Goal: Information Seeking & Learning: Check status

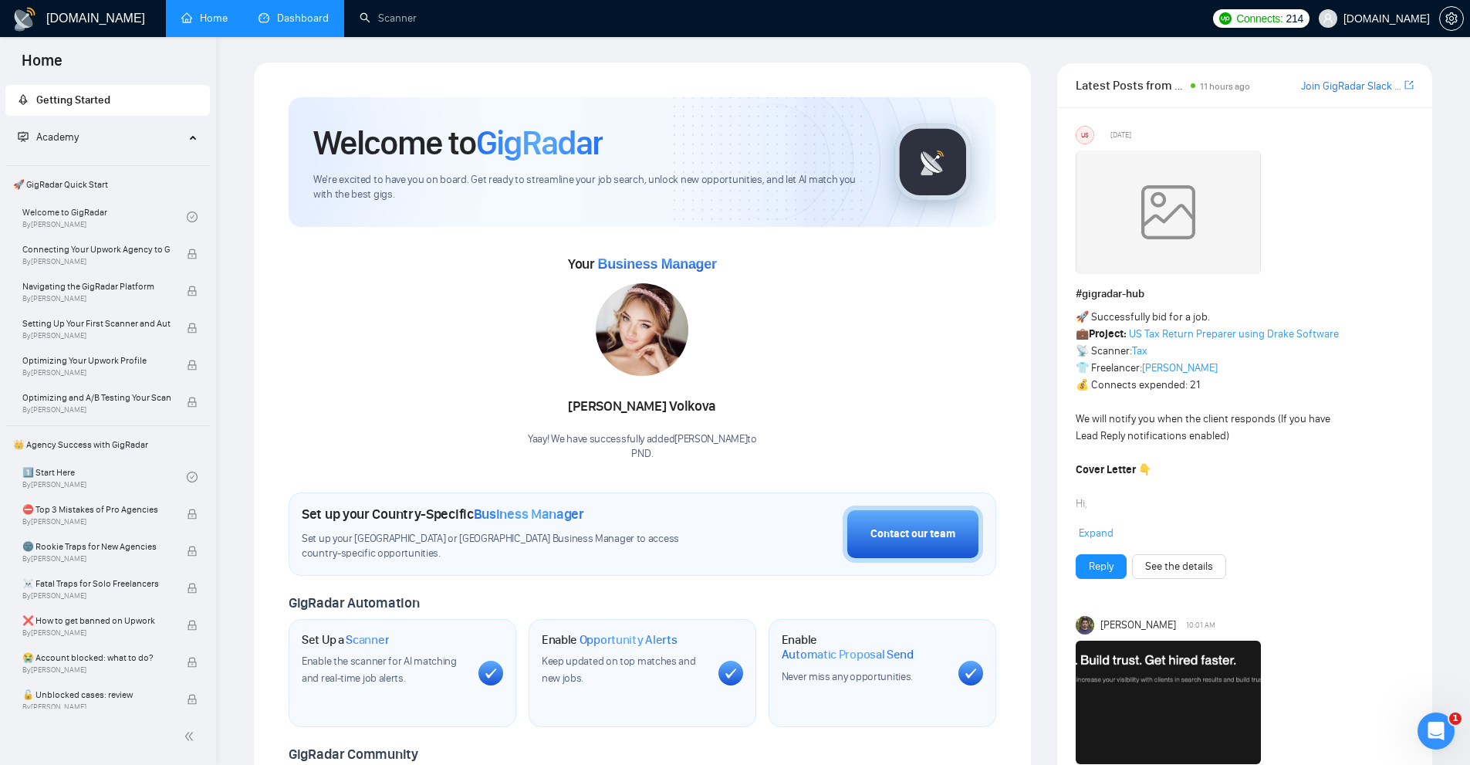
click at [286, 23] on link "Dashboard" at bounding box center [294, 18] width 70 height 13
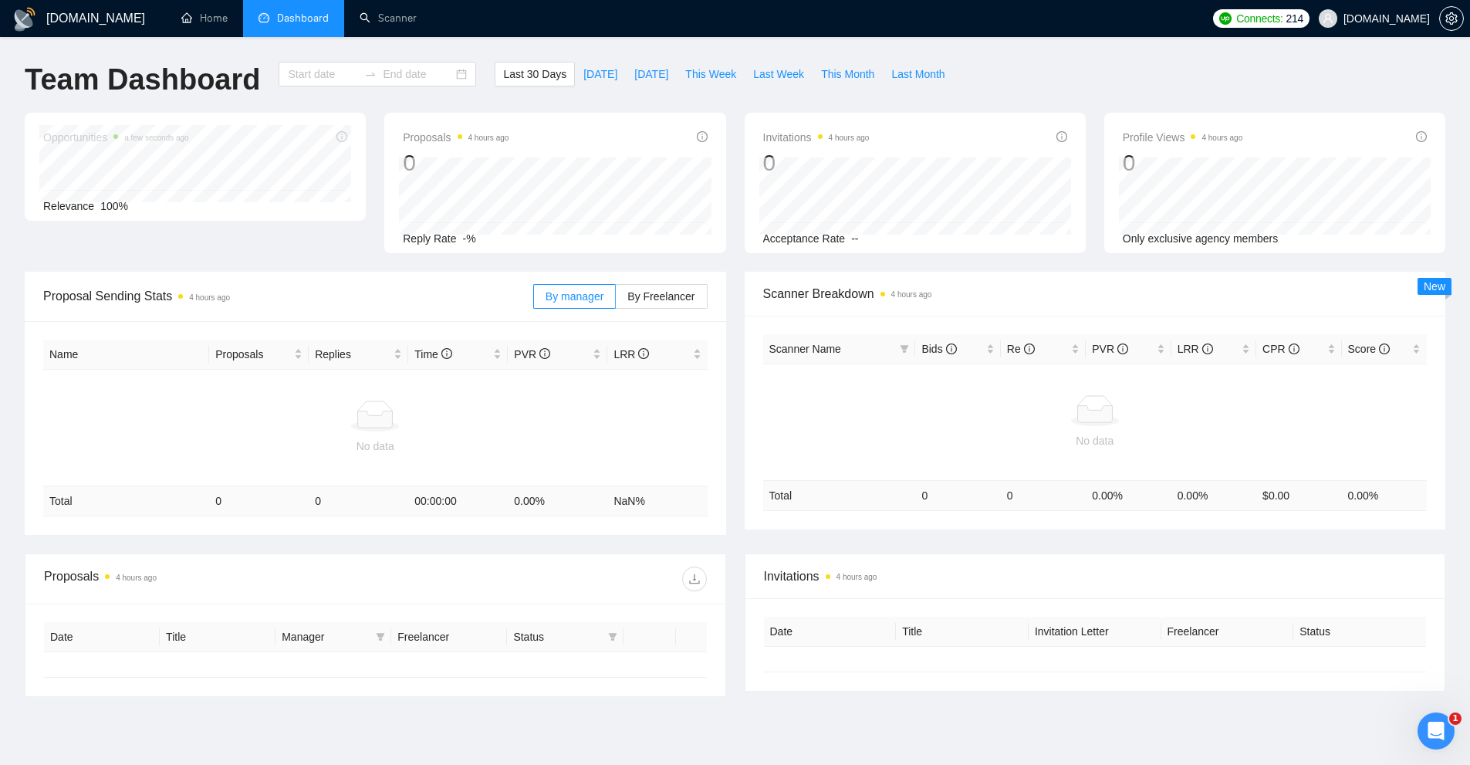
type input "[DATE]"
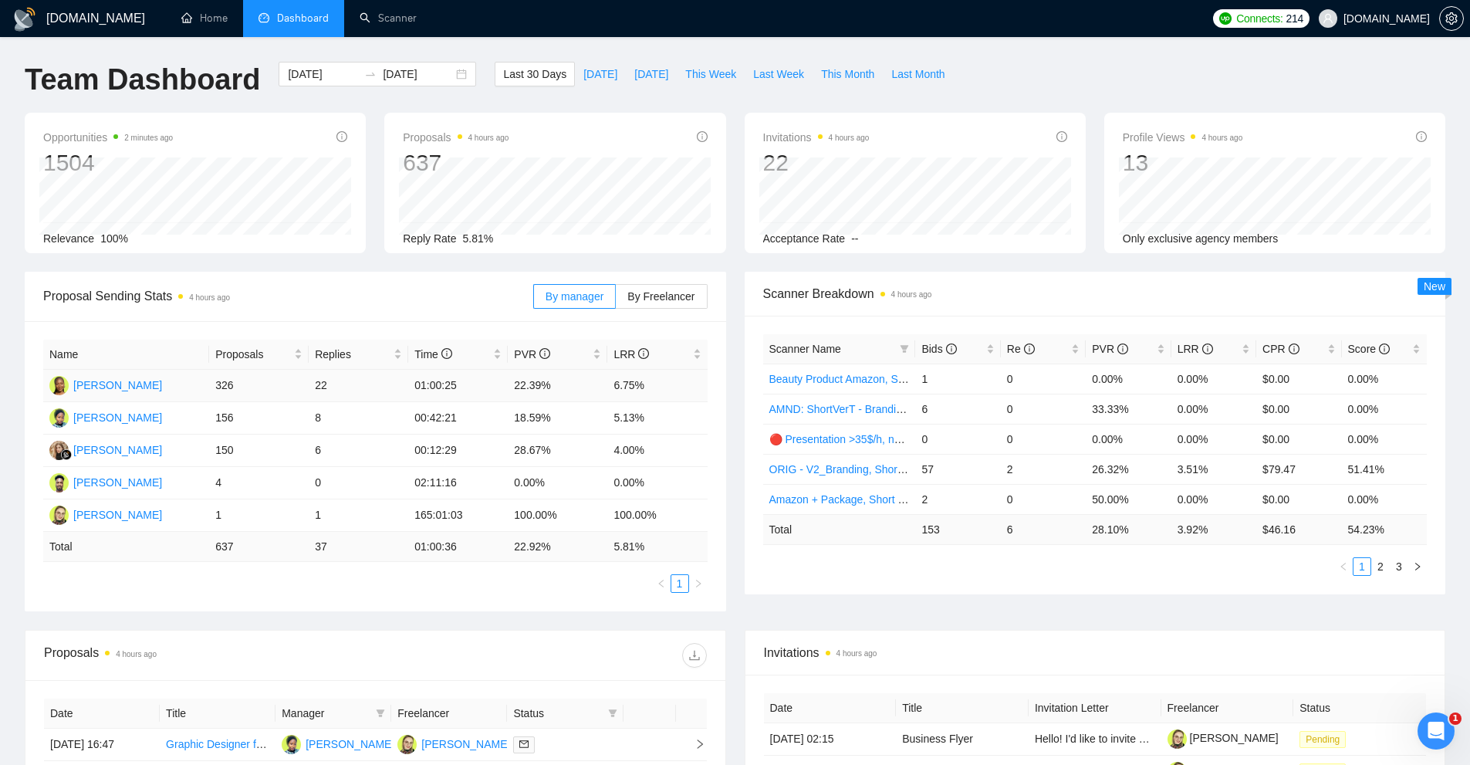
drag, startPoint x: 330, startPoint y: 389, endPoint x: 206, endPoint y: 379, distance: 123.9
click at [206, 379] on tr "[PERSON_NAME] 326 22 01:00:25 22.39% 6.75%" at bounding box center [375, 386] width 665 height 32
click at [292, 381] on td "326" at bounding box center [259, 386] width 100 height 32
drag, startPoint x: 663, startPoint y: 379, endPoint x: 213, endPoint y: 388, distance: 450.1
click at [213, 388] on tr "[PERSON_NAME] 326 22 01:00:25 22.39% 6.75%" at bounding box center [375, 386] width 665 height 32
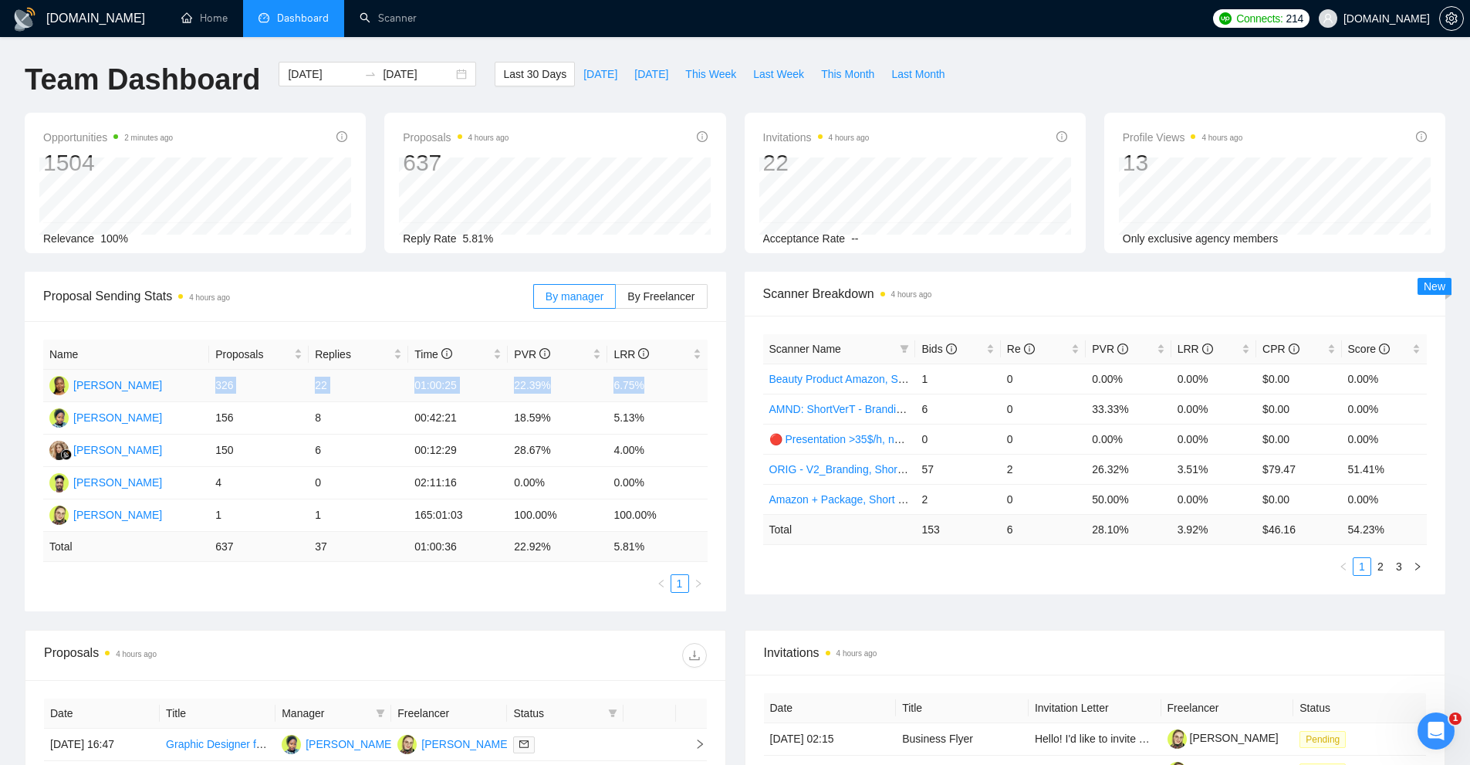
click at [213, 388] on td "326" at bounding box center [259, 386] width 100 height 32
drag, startPoint x: 213, startPoint y: 388, endPoint x: 685, endPoint y: 394, distance: 472.4
click at [685, 394] on tr "[PERSON_NAME] 326 22 01:00:25 22.39% 6.75%" at bounding box center [375, 386] width 665 height 32
click at [685, 394] on td "6.75%" at bounding box center [657, 386] width 100 height 32
drag, startPoint x: 1139, startPoint y: 465, endPoint x: 1121, endPoint y: 465, distance: 17.8
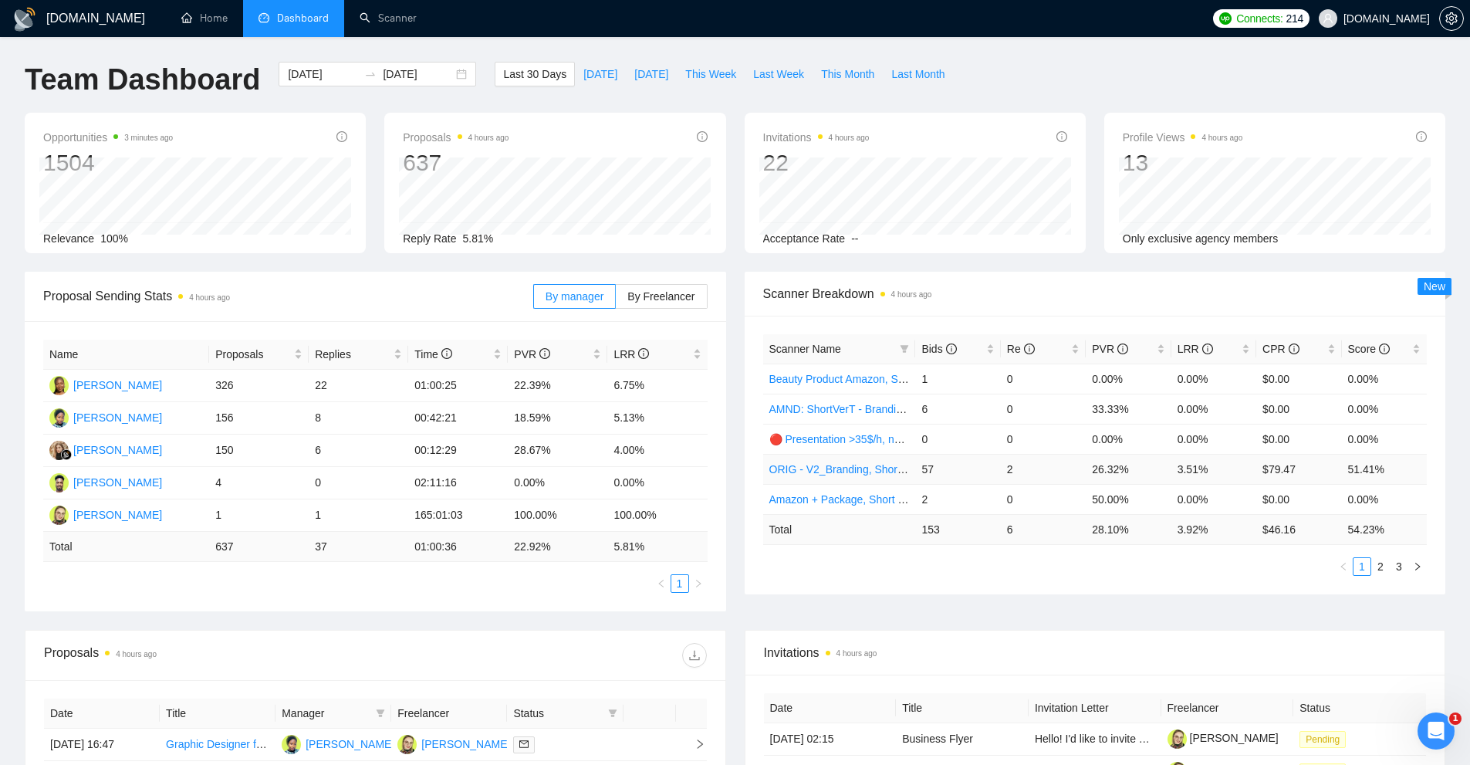
click at [1135, 465] on td "26.32%" at bounding box center [1128, 469] width 85 height 30
click at [911, 353] on span at bounding box center [904, 348] width 15 height 23
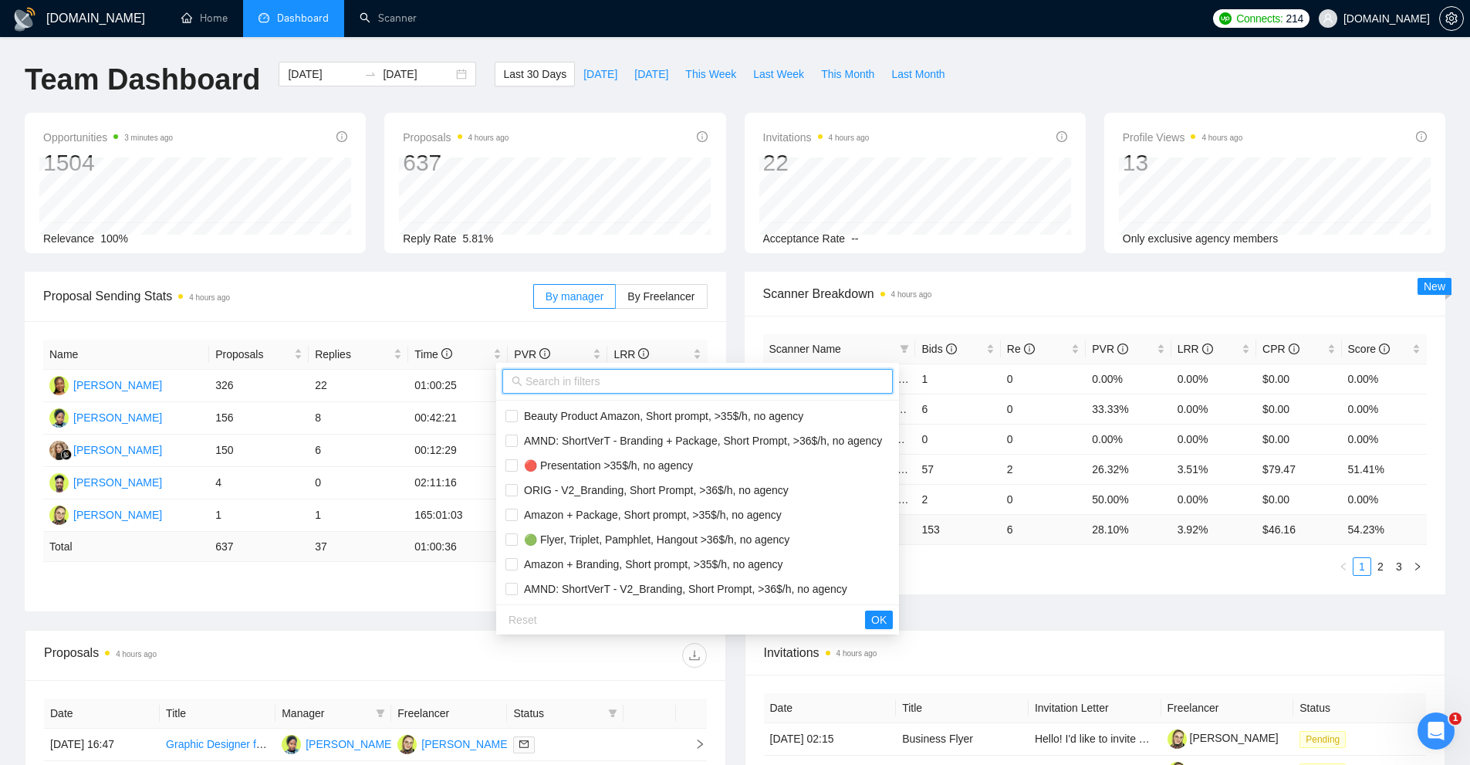
click at [688, 381] on input "text" at bounding box center [705, 381] width 358 height 17
type input "sh"
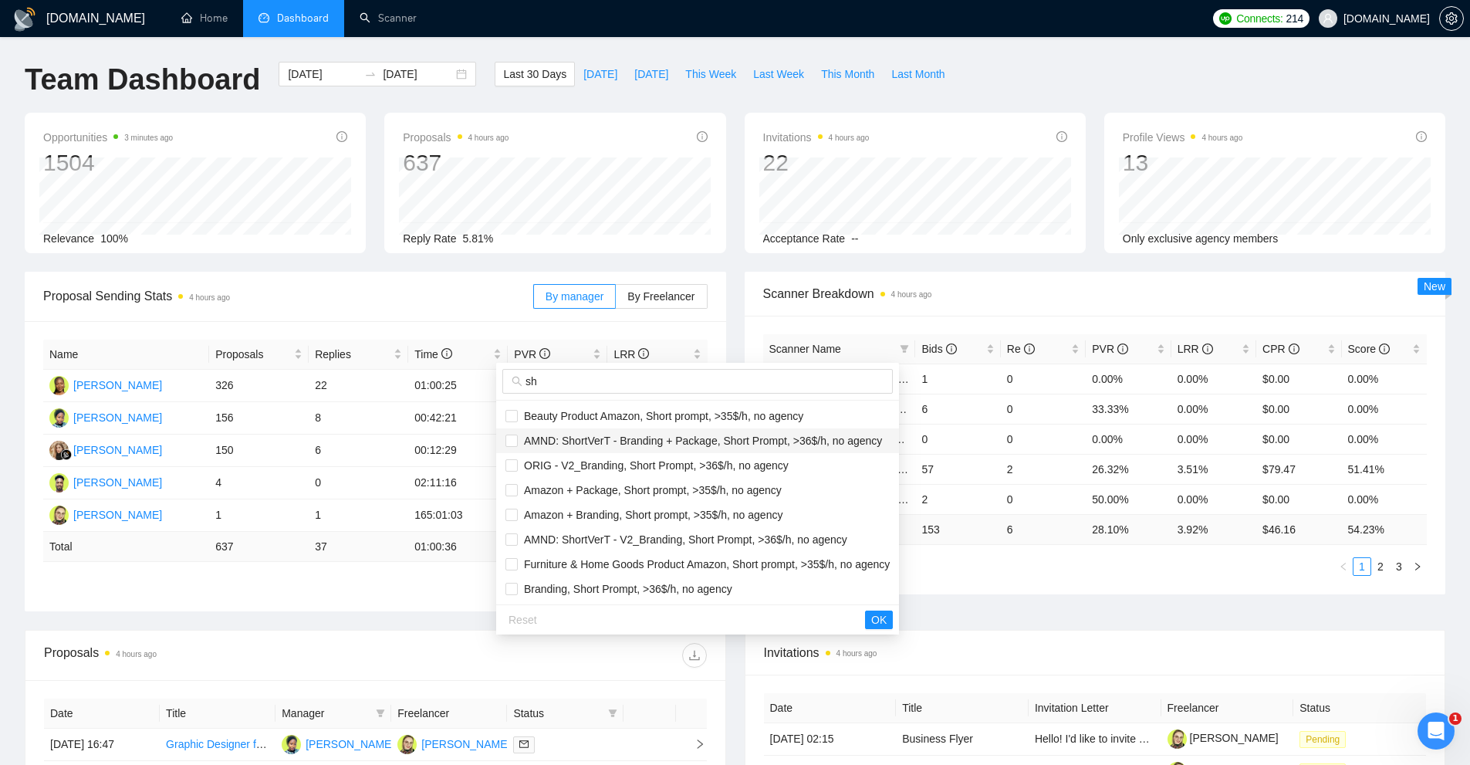
click at [589, 443] on span "AMND: ShortVerT - Branding + Package, Short Prompt, >36$/h, no agency" at bounding box center [700, 441] width 364 height 12
checkbox input "true"
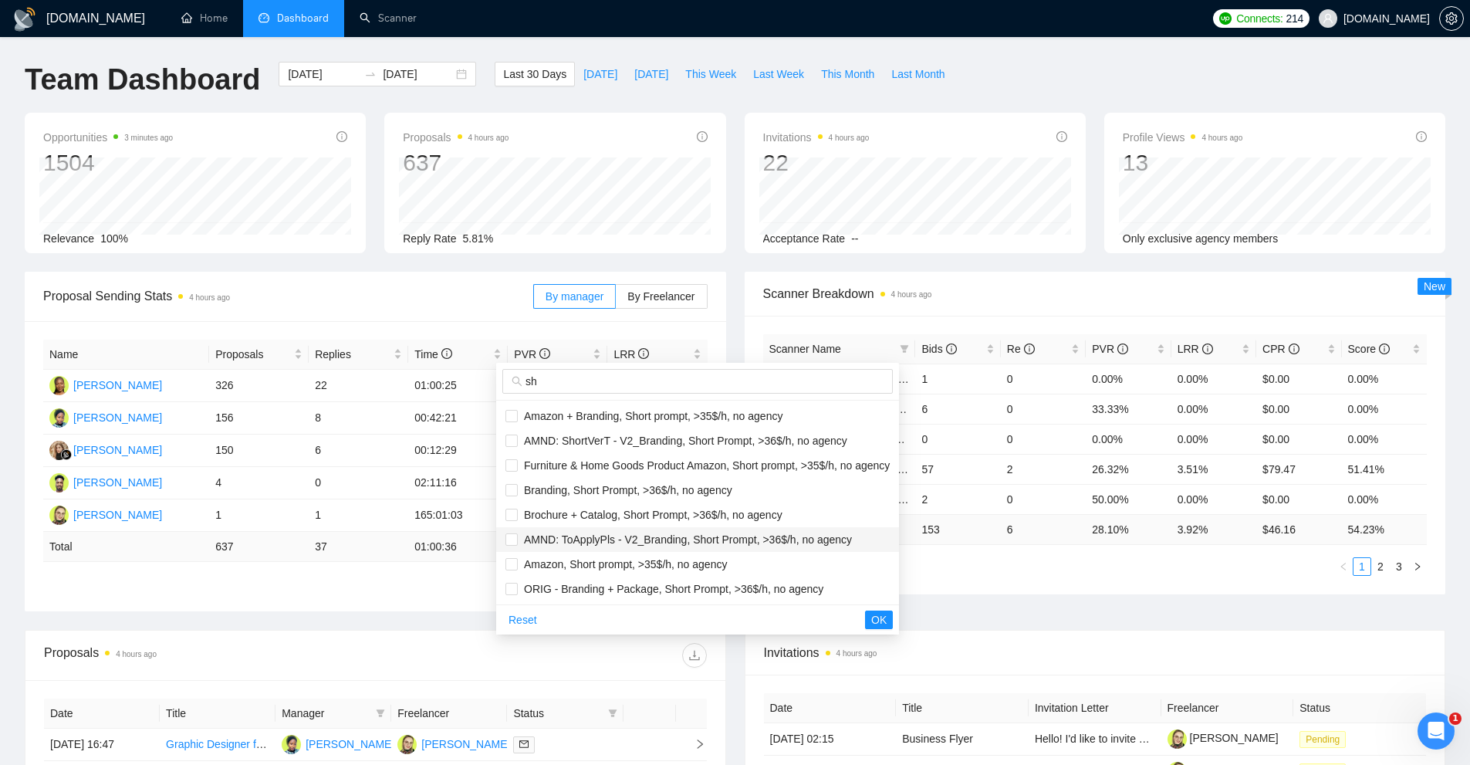
click at [561, 546] on span "AMND: ToApplyPls - V2_Branding, Short Prompt, >36$/h, no agency" at bounding box center [685, 539] width 334 height 12
checkbox input "true"
click at [887, 626] on span "OK" at bounding box center [878, 619] width 15 height 17
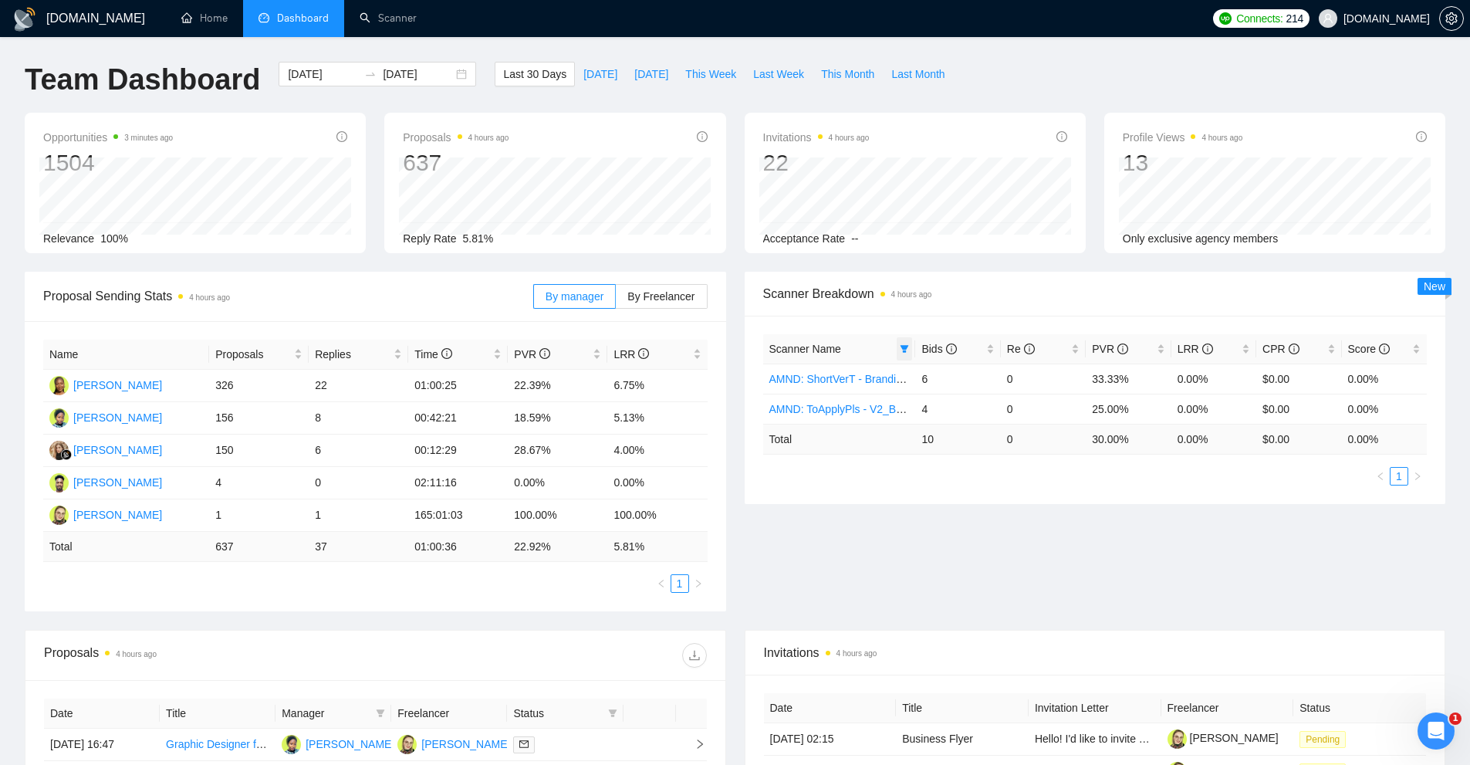
click at [907, 350] on icon "filter" at bounding box center [904, 348] width 9 height 9
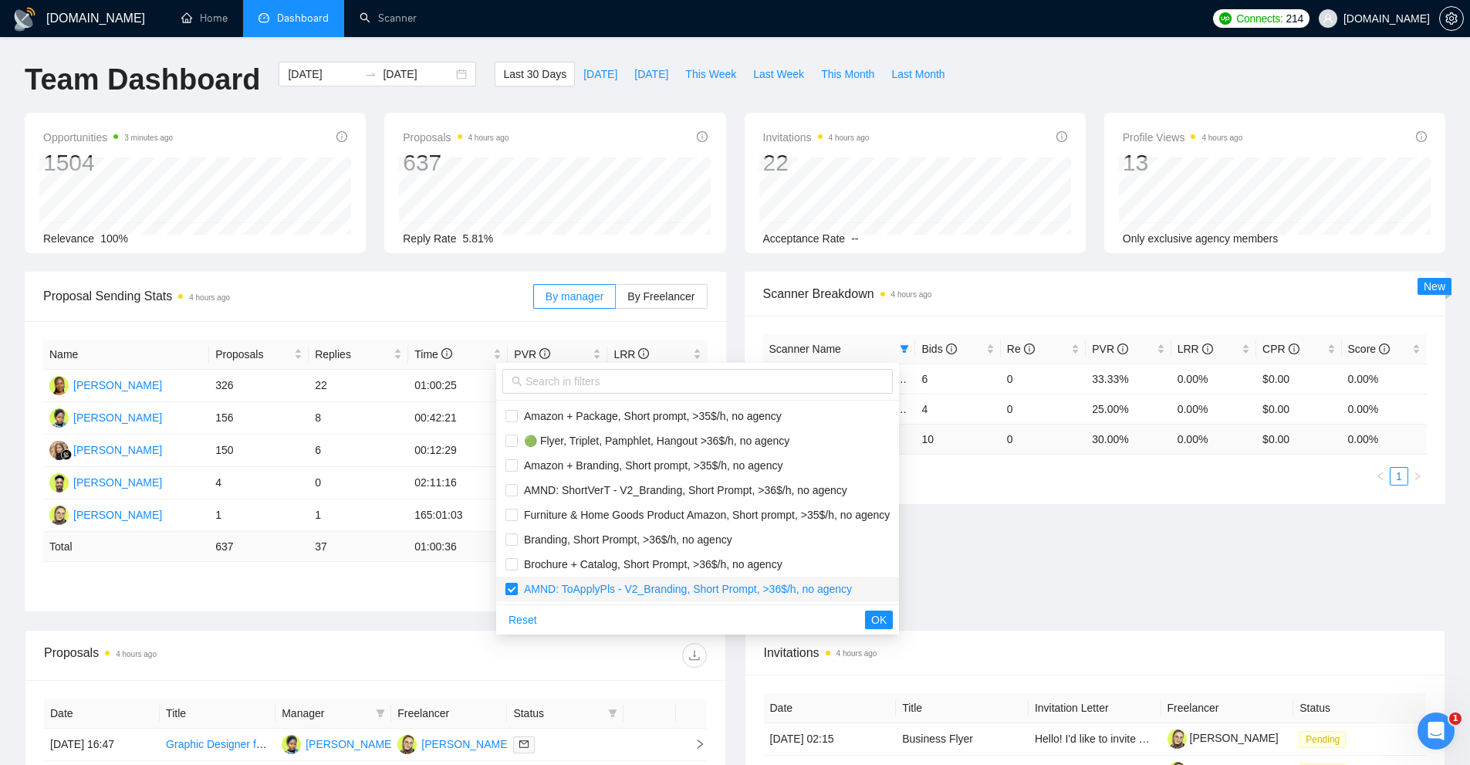
click at [512, 588] on input "checkbox" at bounding box center [512, 589] width 12 height 12
checkbox input "false"
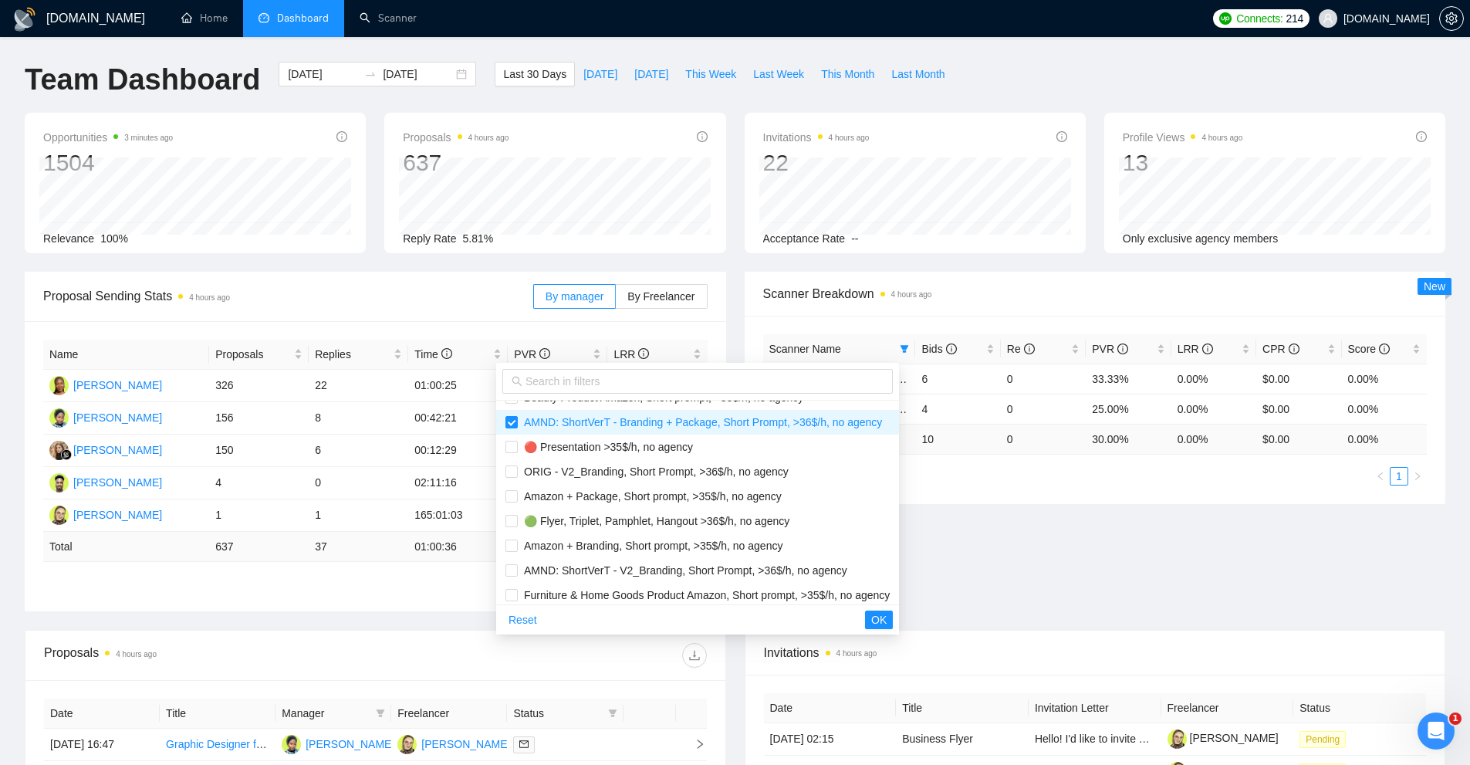
scroll to position [0, 0]
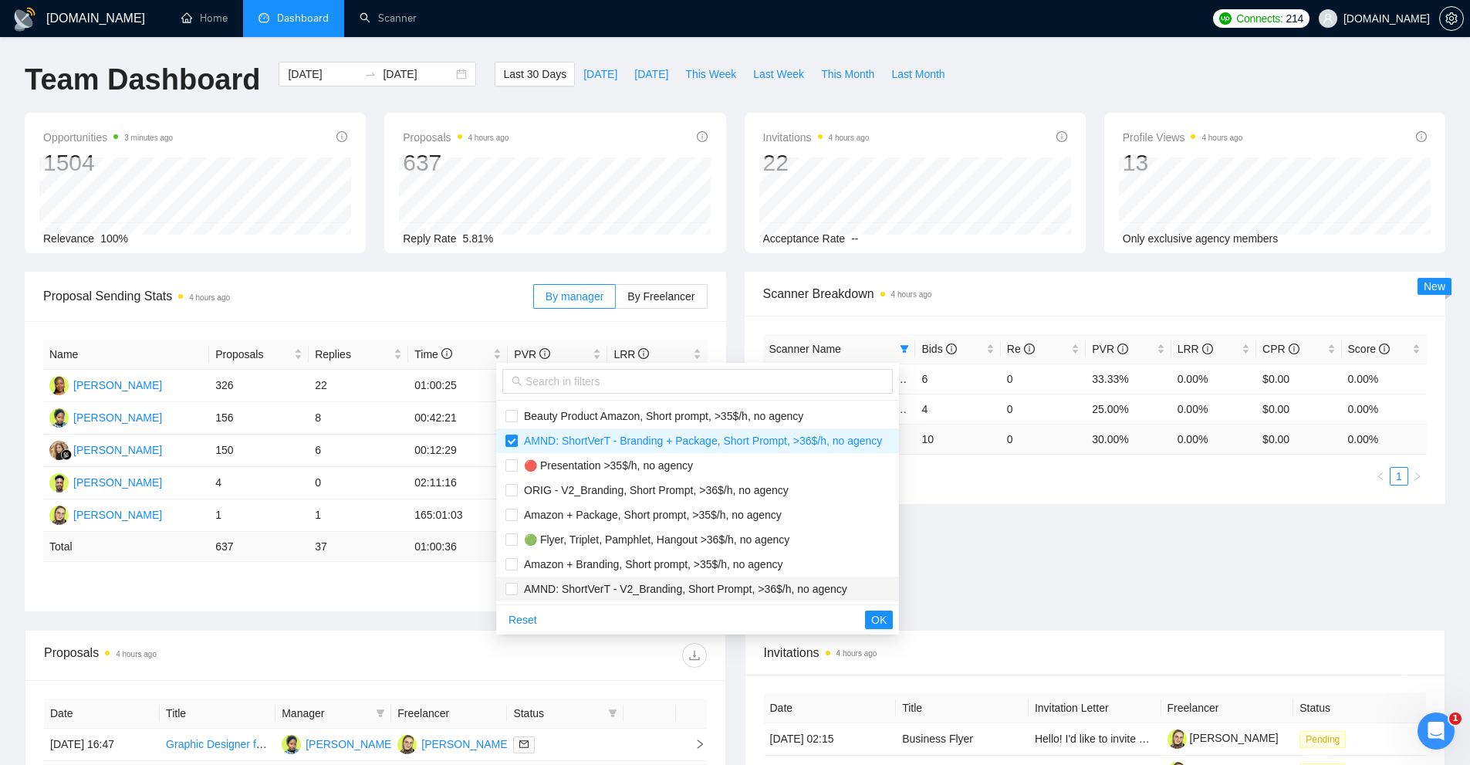
click at [582, 584] on span "AMND: ShortVerT - V2_Branding, Short Prompt, >36$/h, no agency" at bounding box center [683, 589] width 330 height 12
checkbox input "true"
click at [887, 621] on span "OK" at bounding box center [878, 619] width 15 height 17
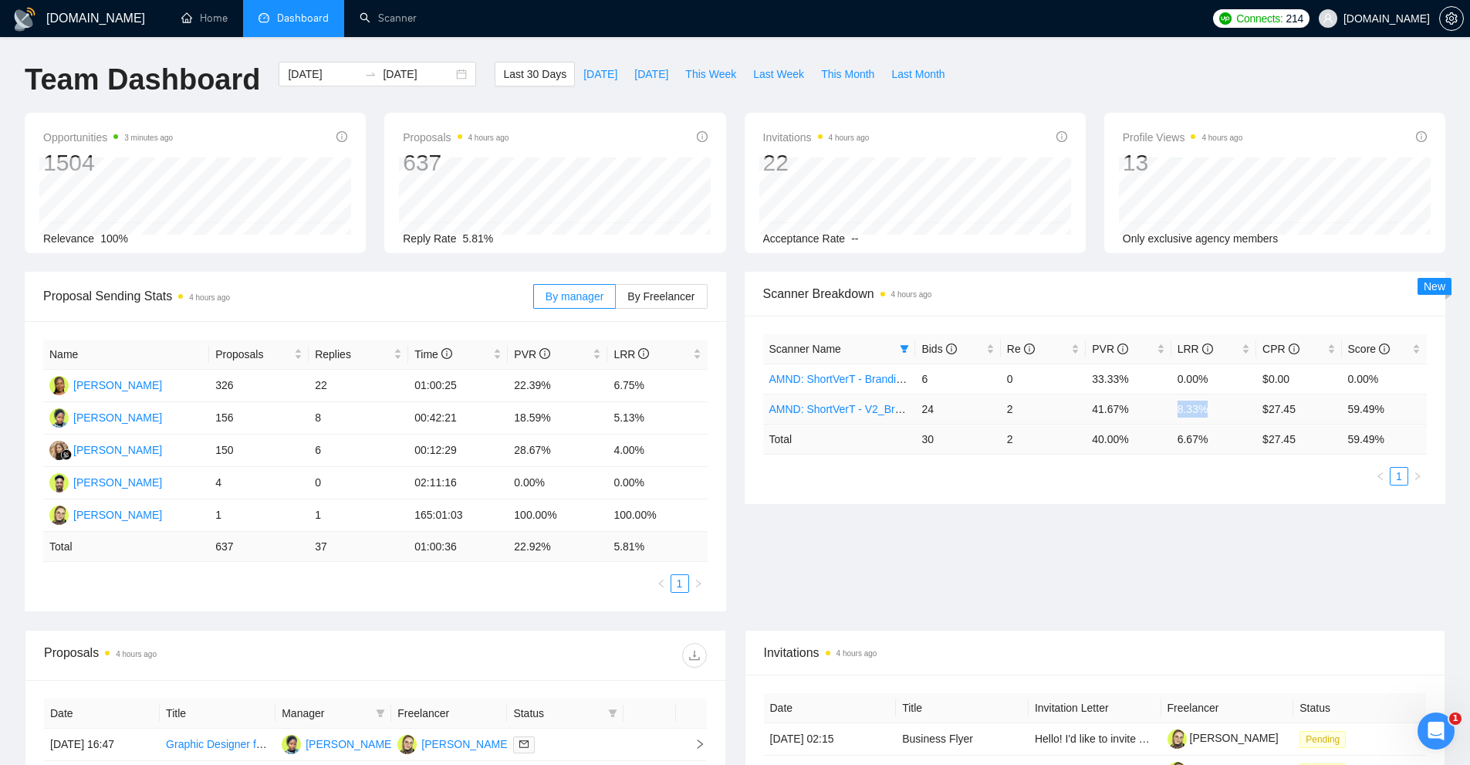
drag, startPoint x: 1217, startPoint y: 410, endPoint x: 1155, endPoint y: 415, distance: 62.8
click at [1155, 415] on tr "AMND: ShortVerT - V2_Branding, Short Prompt, >36$/h, no agency 24 2 41.67% 8.33…" at bounding box center [1095, 409] width 665 height 30
drag, startPoint x: 612, startPoint y: 387, endPoint x: 677, endPoint y: 388, distance: 64.9
click at [673, 388] on td "6.75%" at bounding box center [657, 386] width 100 height 32
click at [682, 389] on td "6.75%" at bounding box center [657, 386] width 100 height 32
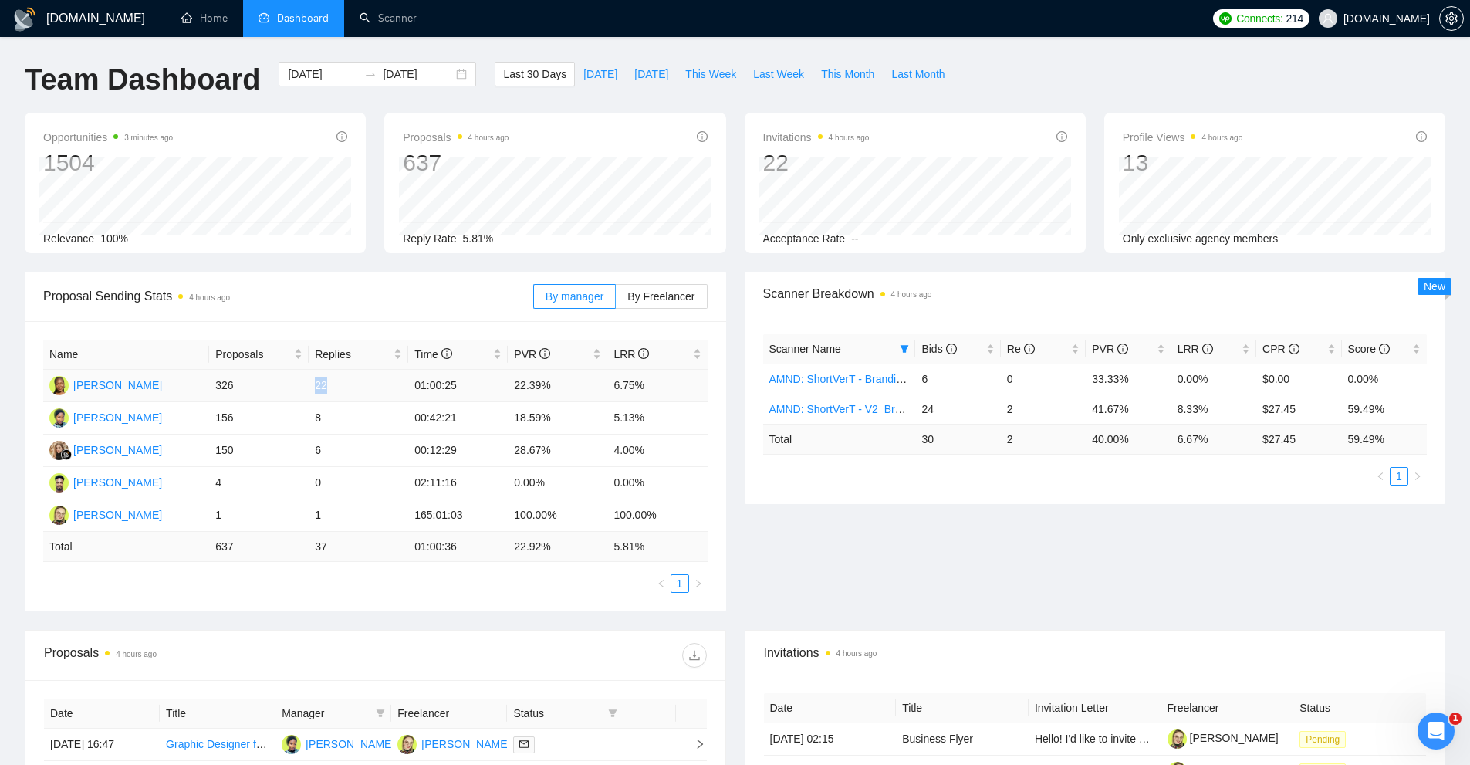
drag, startPoint x: 332, startPoint y: 386, endPoint x: 387, endPoint y: 391, distance: 55.1
click at [377, 391] on tr "[PERSON_NAME] 326 22 01:00:25 22.39% 6.75%" at bounding box center [375, 386] width 665 height 32
click at [387, 391] on td "22" at bounding box center [359, 386] width 100 height 32
drag, startPoint x: 471, startPoint y: 389, endPoint x: 684, endPoint y: 394, distance: 213.1
click at [659, 396] on tr "[PERSON_NAME] 326 22 01:00:25 22.39% 6.75%" at bounding box center [375, 386] width 665 height 32
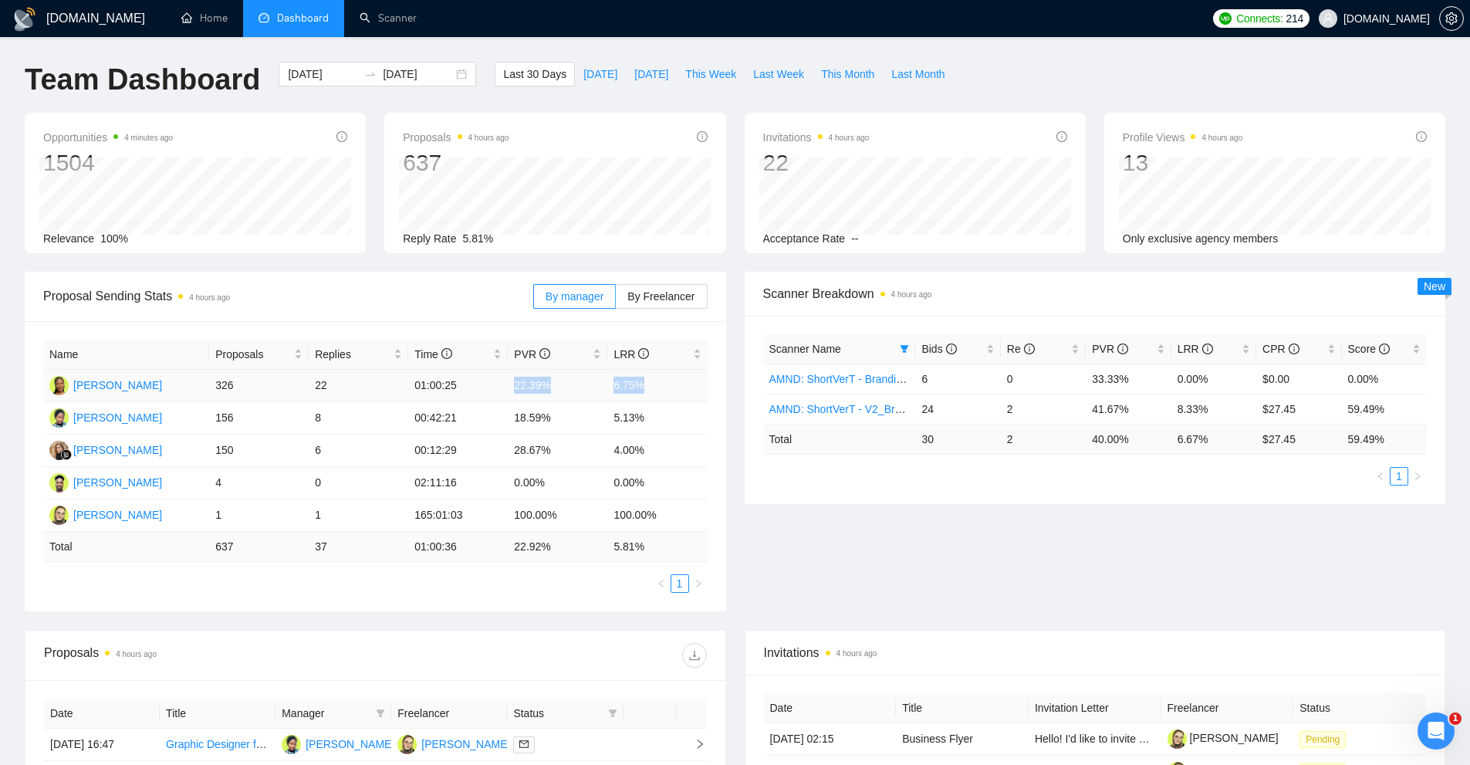
click at [688, 390] on td "6.75%" at bounding box center [657, 386] width 100 height 32
drag, startPoint x: 704, startPoint y: 381, endPoint x: 195, endPoint y: 381, distance: 508.6
click at [195, 381] on tr "[PERSON_NAME] 326 22 01:00:25 22.39% 6.75%" at bounding box center [375, 386] width 665 height 32
click at [344, 421] on td "8" at bounding box center [359, 418] width 100 height 32
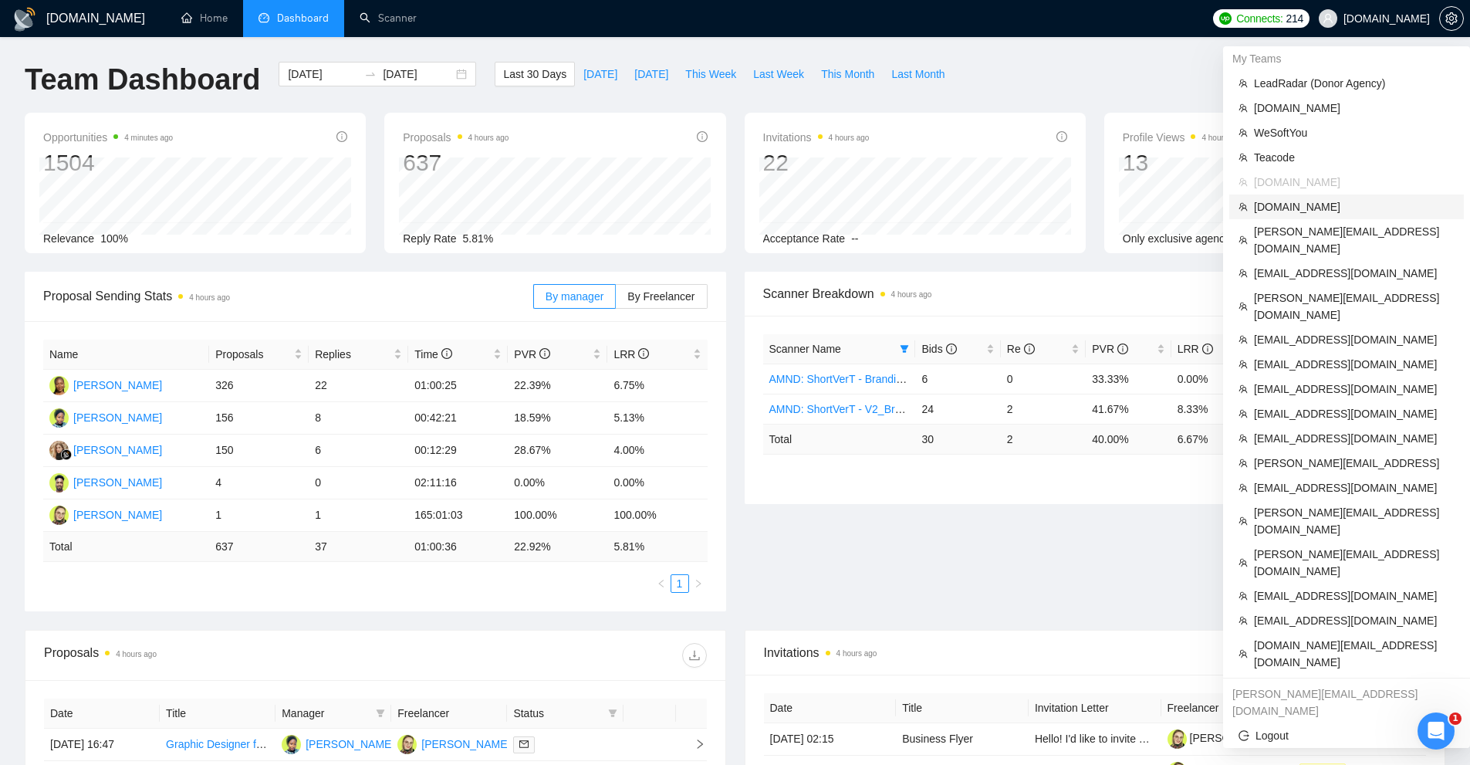
click at [1297, 205] on span "[DOMAIN_NAME]" at bounding box center [1354, 206] width 201 height 17
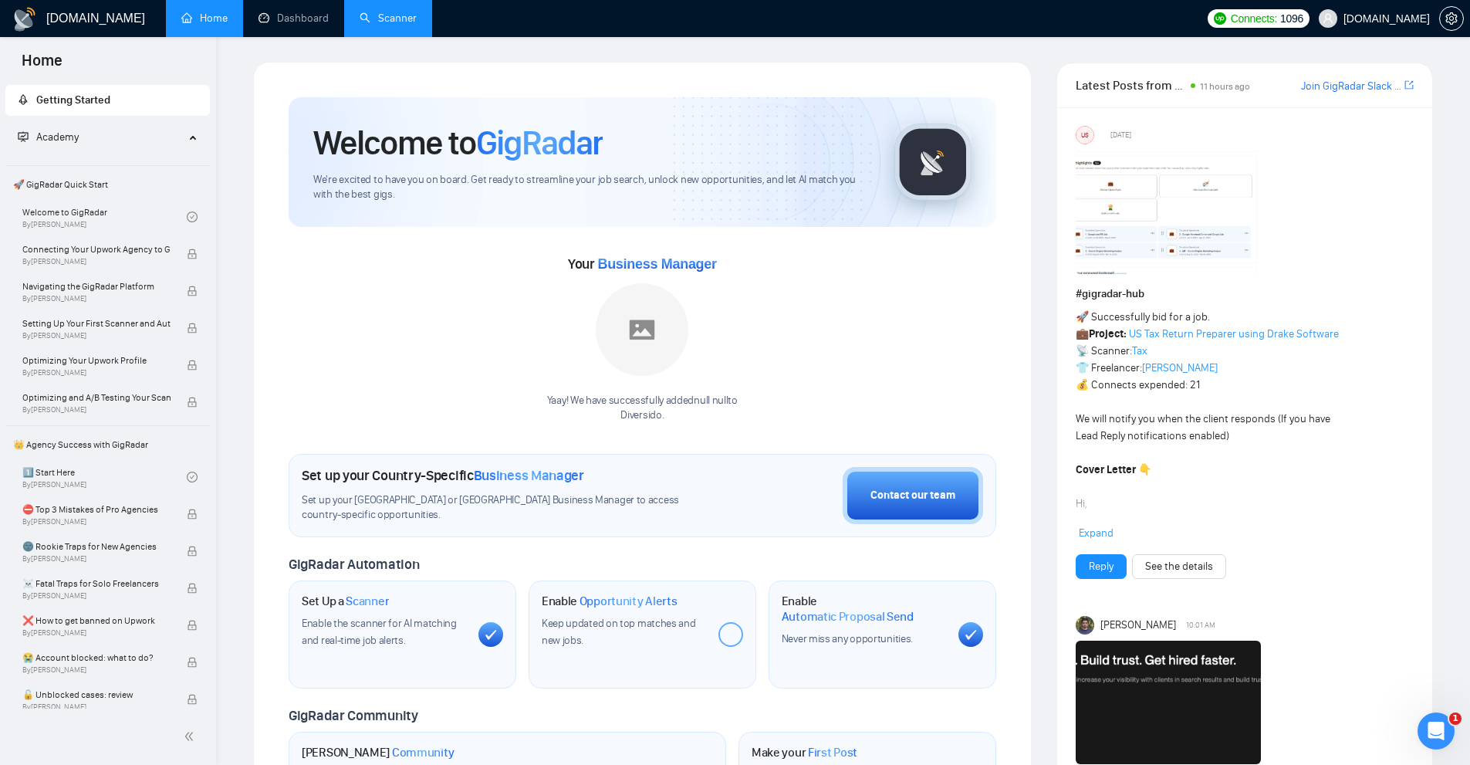
click at [384, 25] on link "Scanner" at bounding box center [388, 18] width 57 height 13
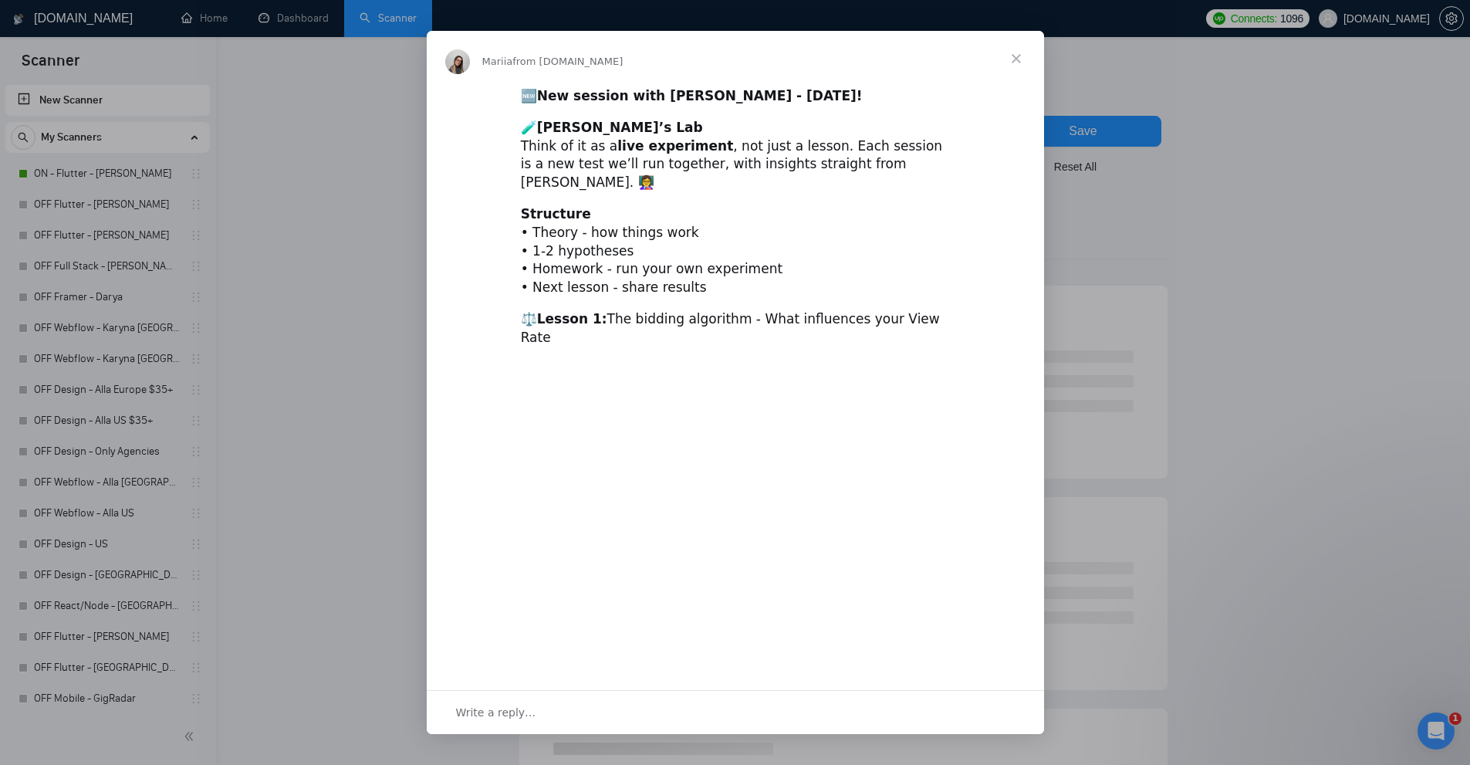
click at [110, 176] on div "Intercom messenger" at bounding box center [735, 382] width 1470 height 765
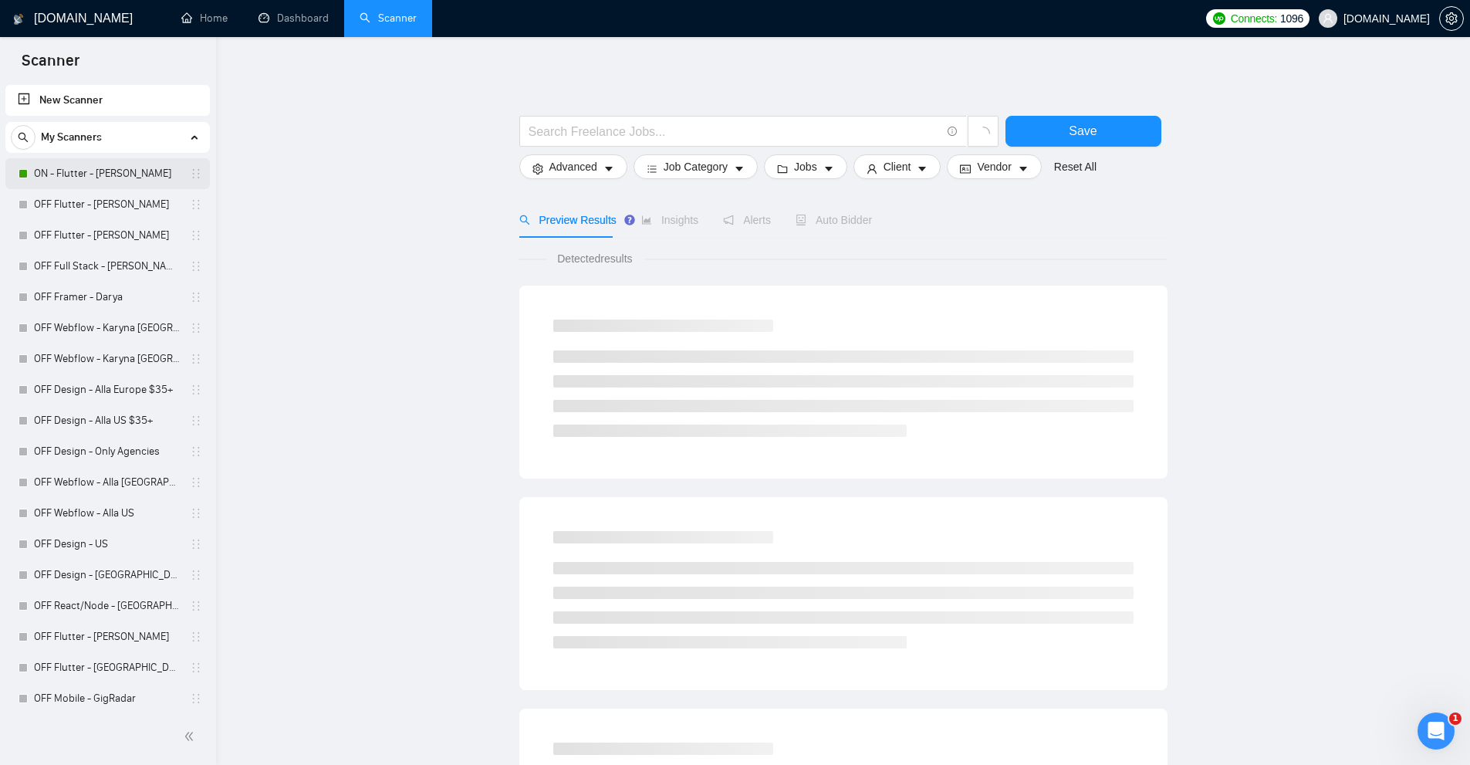
click at [123, 173] on link "ON - Flutter - [PERSON_NAME]" at bounding box center [107, 173] width 147 height 31
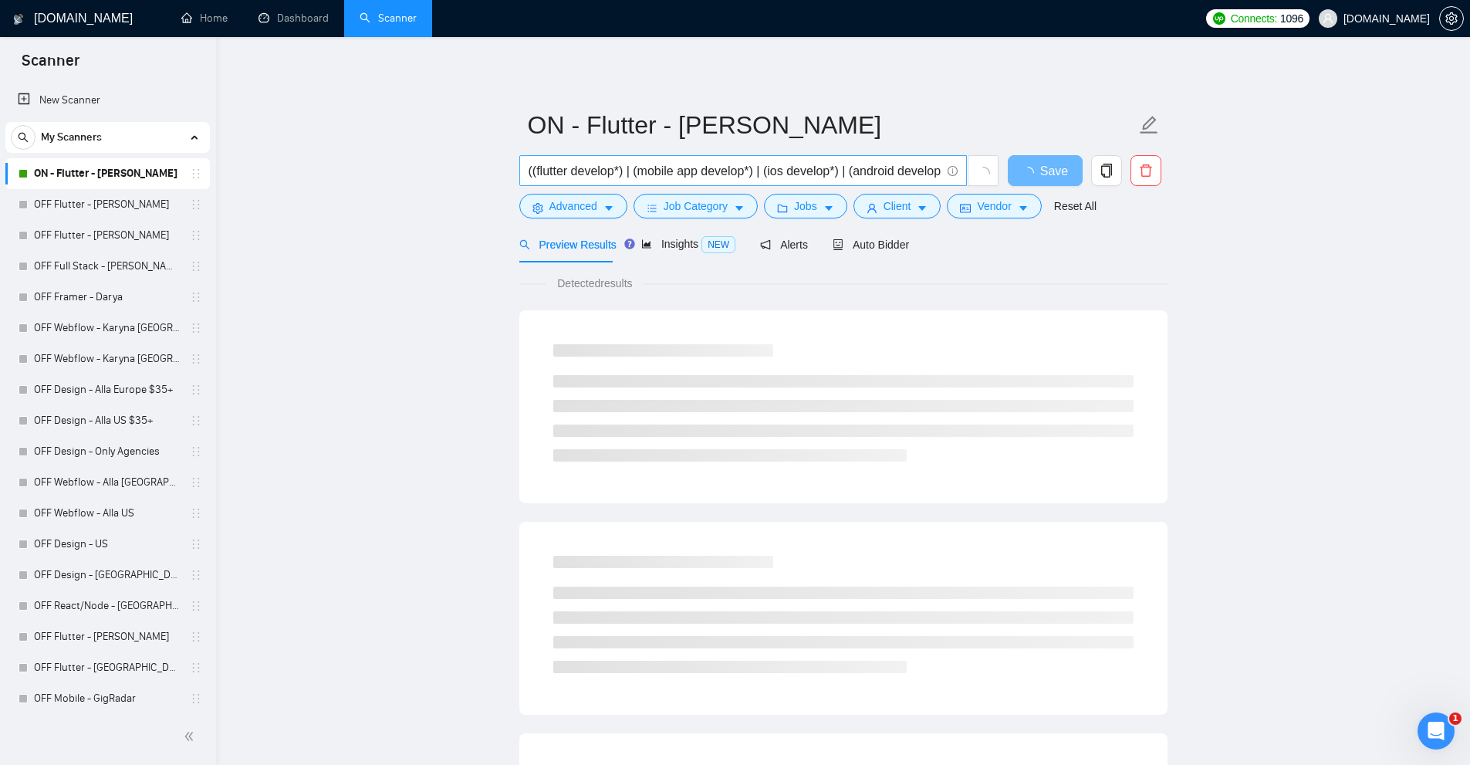
scroll to position [0, 15]
click at [911, 252] on div "Auto Bidder" at bounding box center [885, 244] width 76 height 17
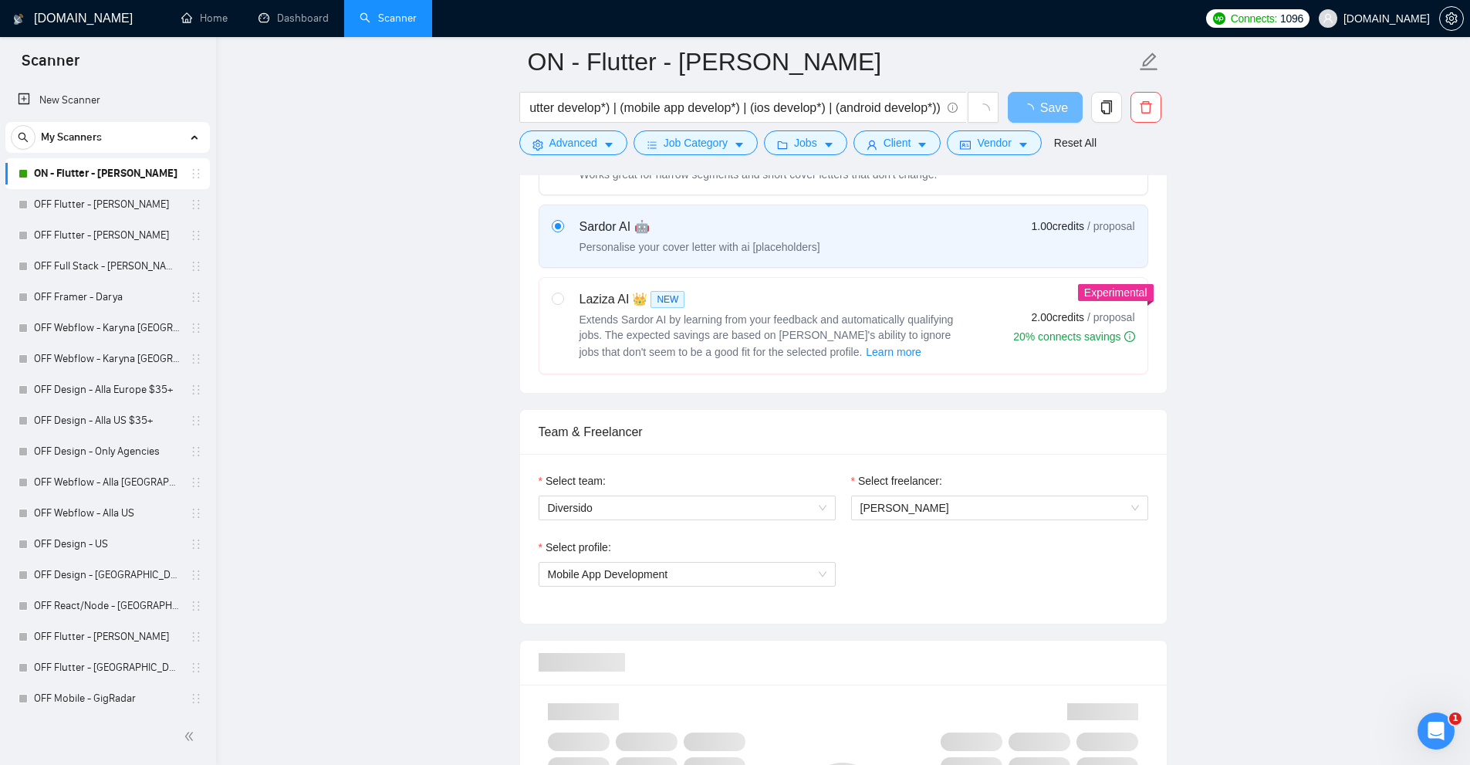
scroll to position [2007, 0]
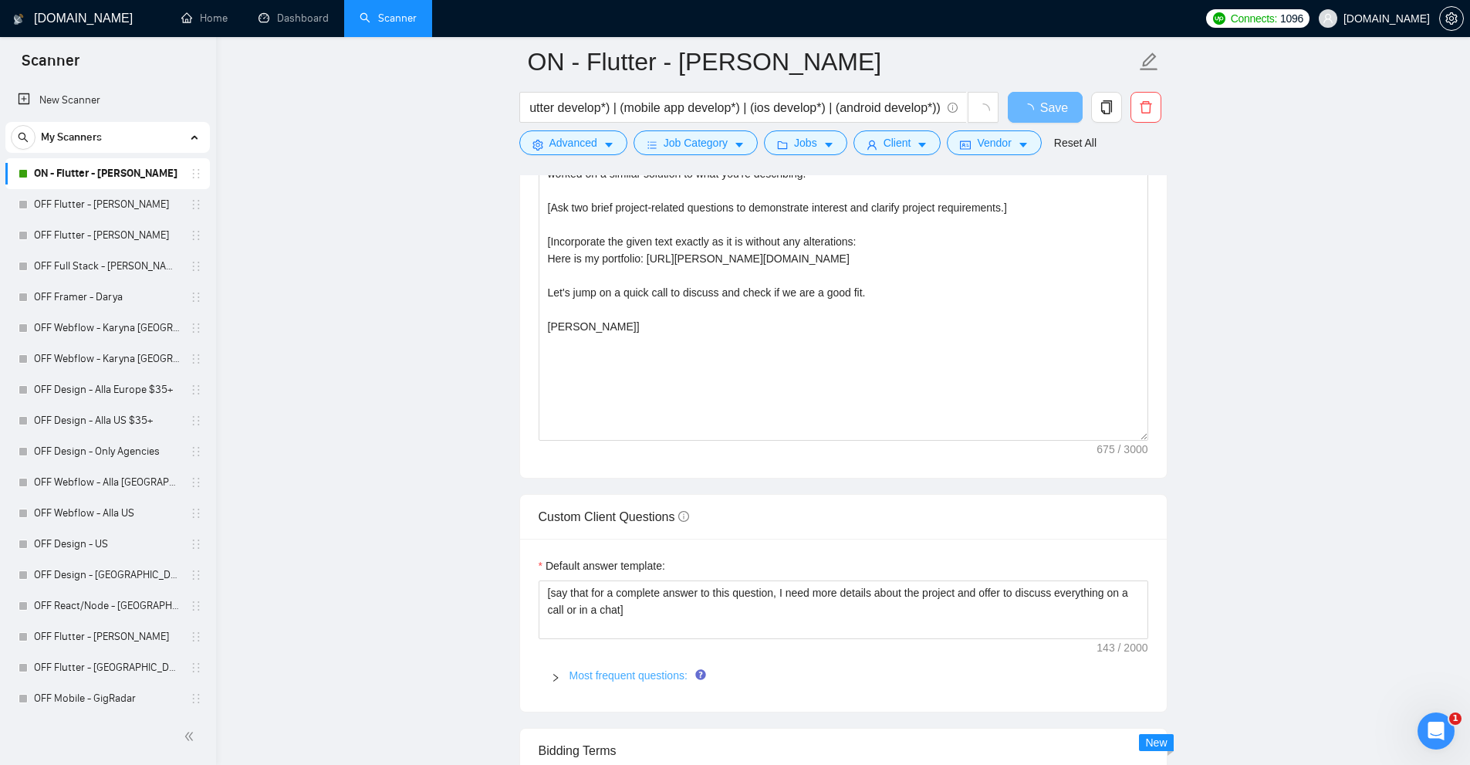
click at [639, 675] on link "Most frequent questions:" at bounding box center [629, 675] width 118 height 12
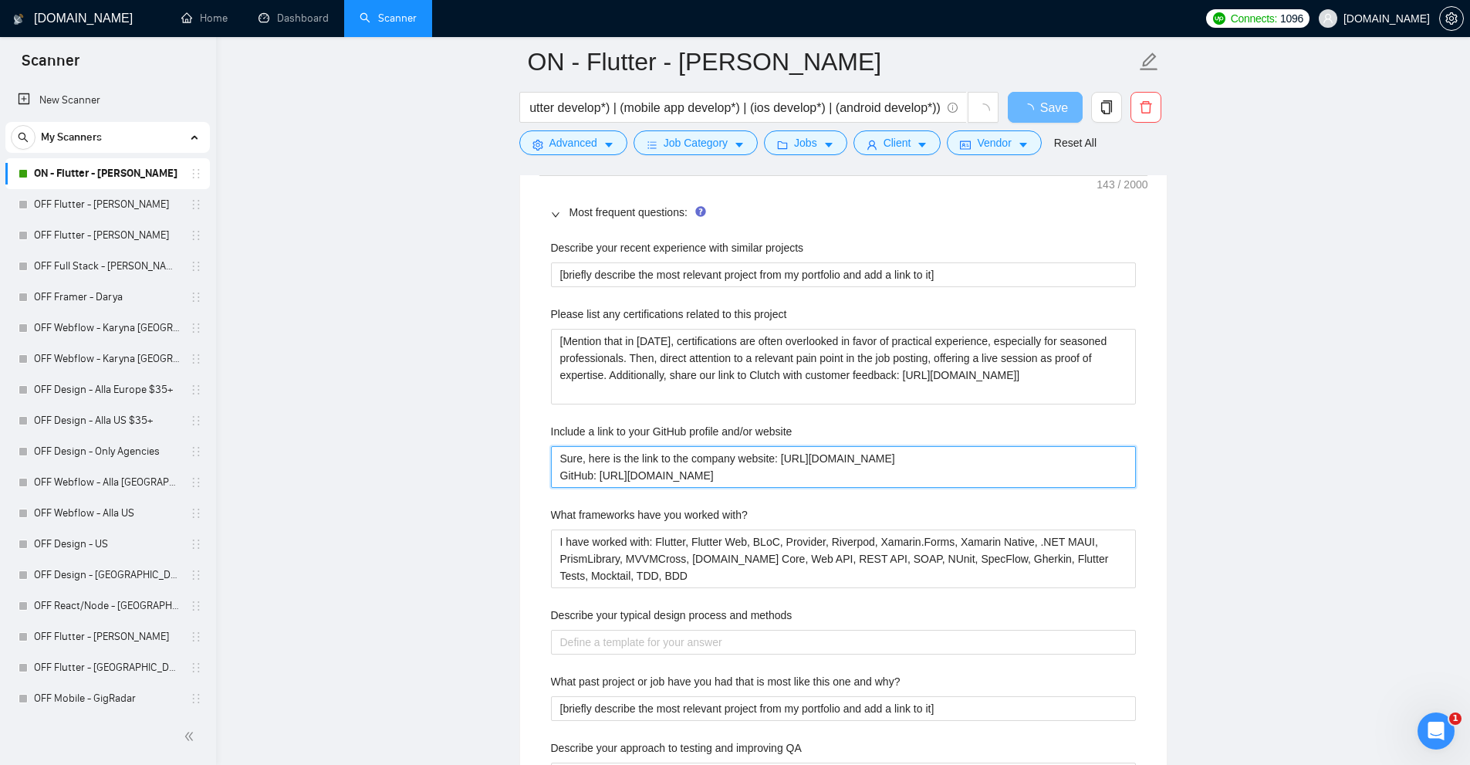
drag, startPoint x: 794, startPoint y: 475, endPoint x: 496, endPoint y: 445, distance: 299.4
click at [496, 445] on main "ON - Flutter - [PERSON_NAME] ((flutter develop*) | (mobile app develop*) | (ios…" at bounding box center [843, 359] width 1205 height 5072
click at [499, 445] on main "ON - Flutter - [PERSON_NAME] ((flutter develop*) | (mobile app develop*) | (ios…" at bounding box center [843, 359] width 1205 height 5072
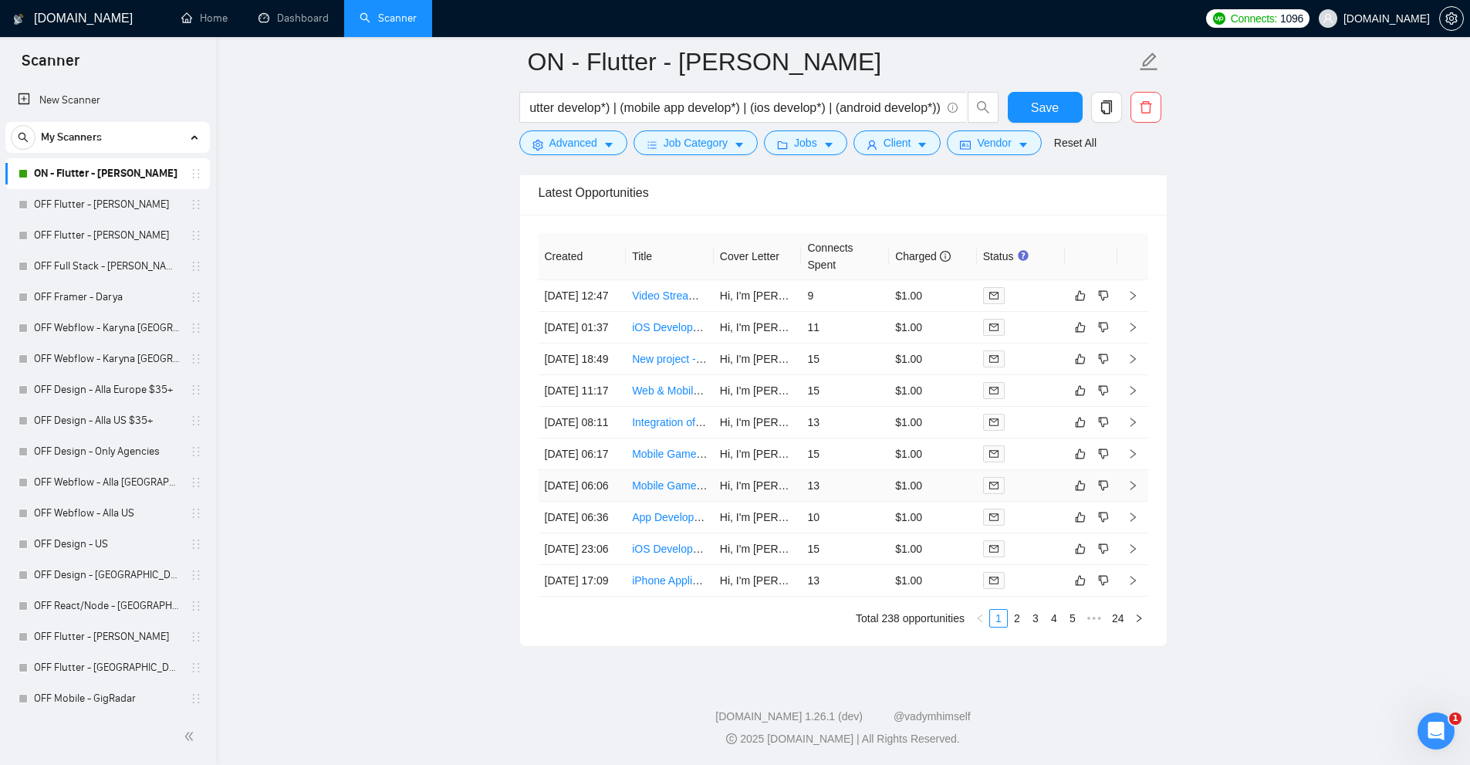
scroll to position [4445, 0]
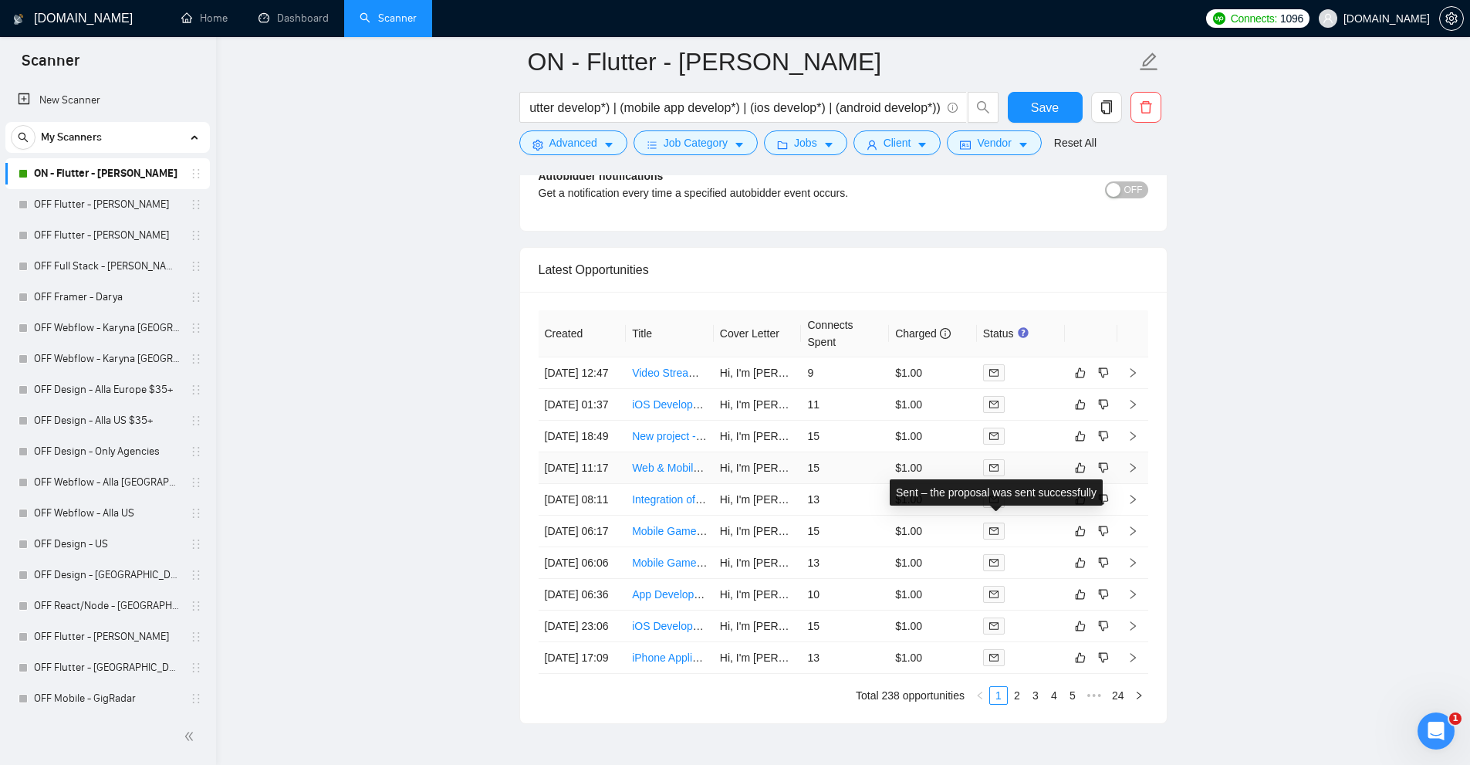
click at [940, 488] on div "Sent – the proposal was sent successfully" at bounding box center [996, 492] width 213 height 26
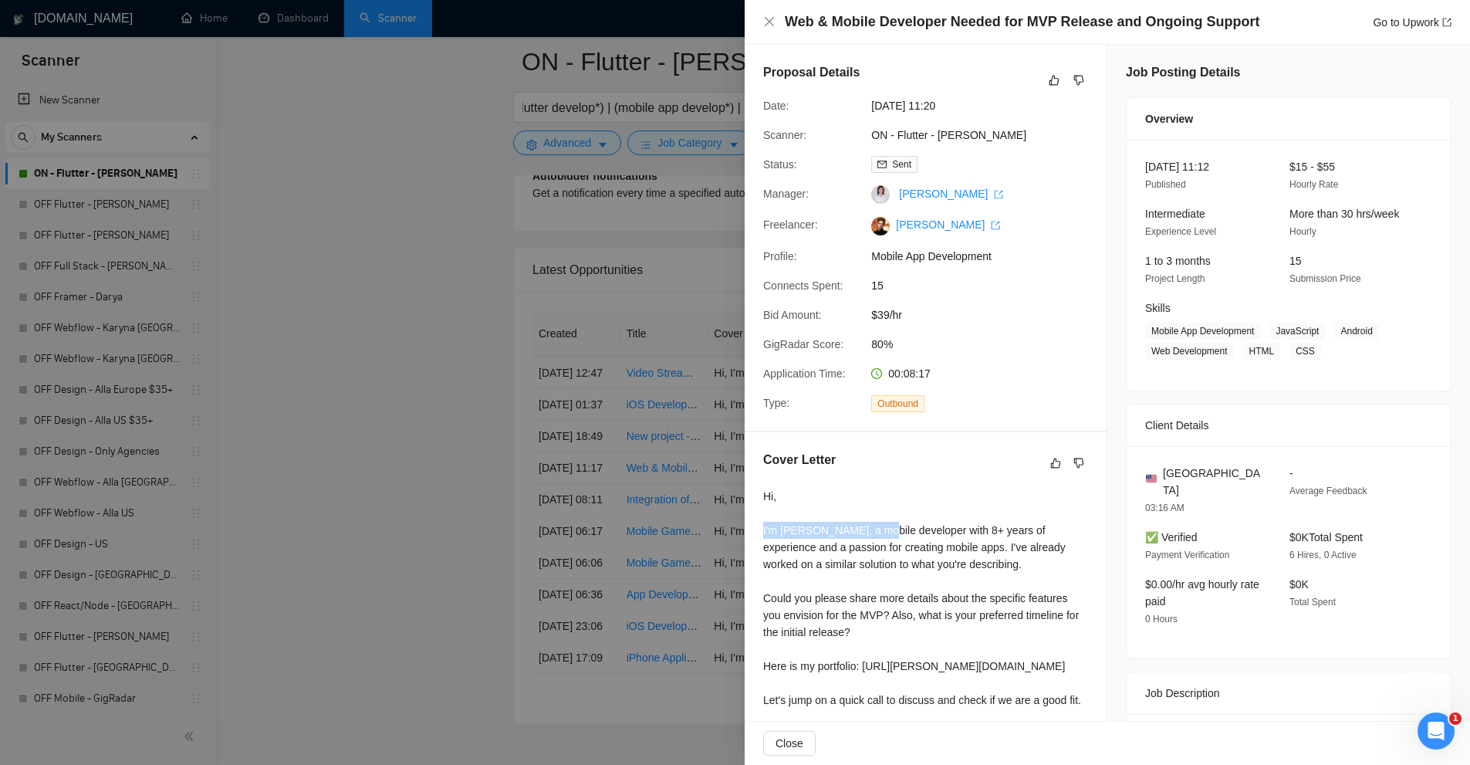
drag, startPoint x: 759, startPoint y: 533, endPoint x: 887, endPoint y: 533, distance: 127.4
click at [885, 533] on div "Cover Letter Hi, I'm [PERSON_NAME], a mobile developer with 8+ years of experie…" at bounding box center [926, 599] width 362 height 335
click at [924, 547] on div "Hi, I'm [PERSON_NAME], a mobile developer with 8+ years of experience and a pas…" at bounding box center [925, 615] width 325 height 255
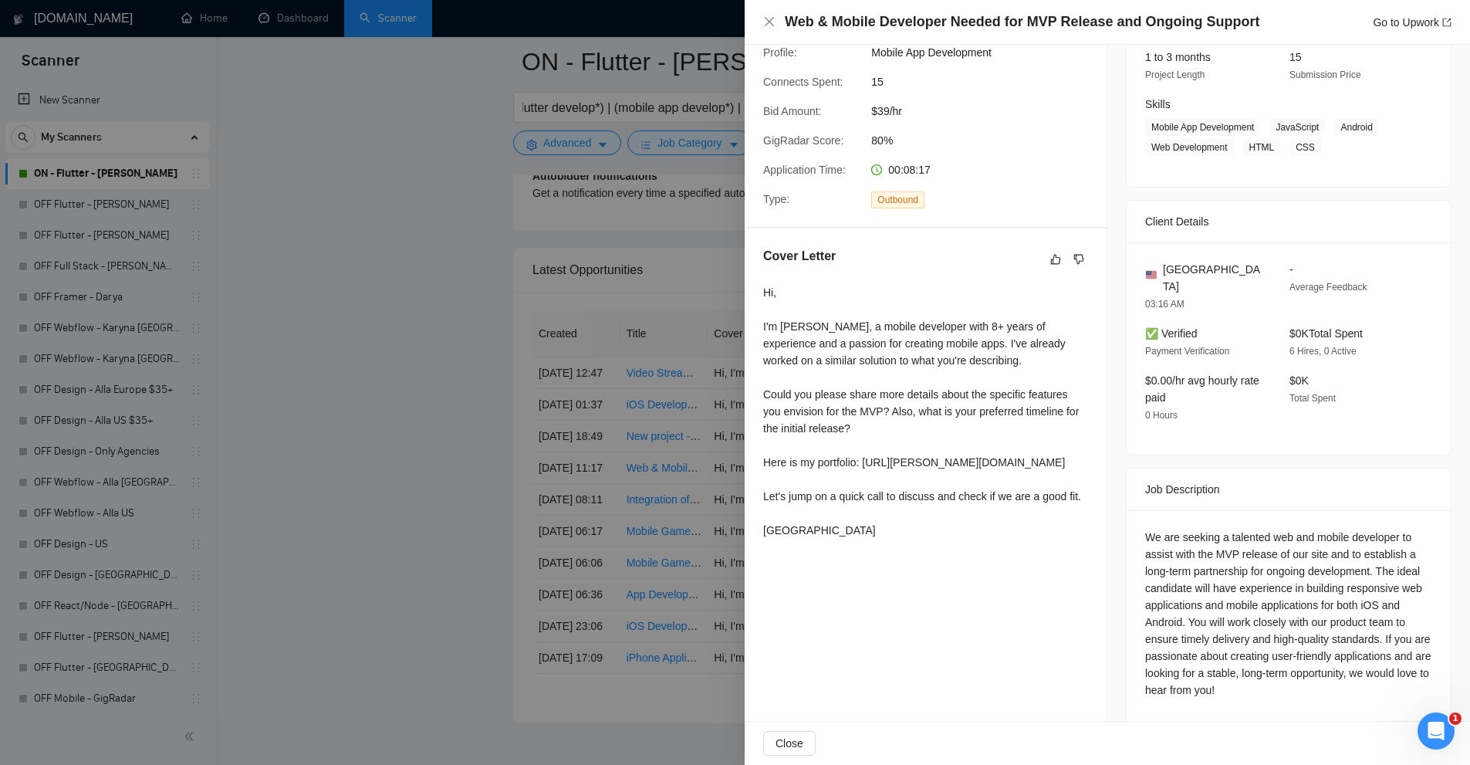
click at [735, 137] on div at bounding box center [735, 382] width 1470 height 765
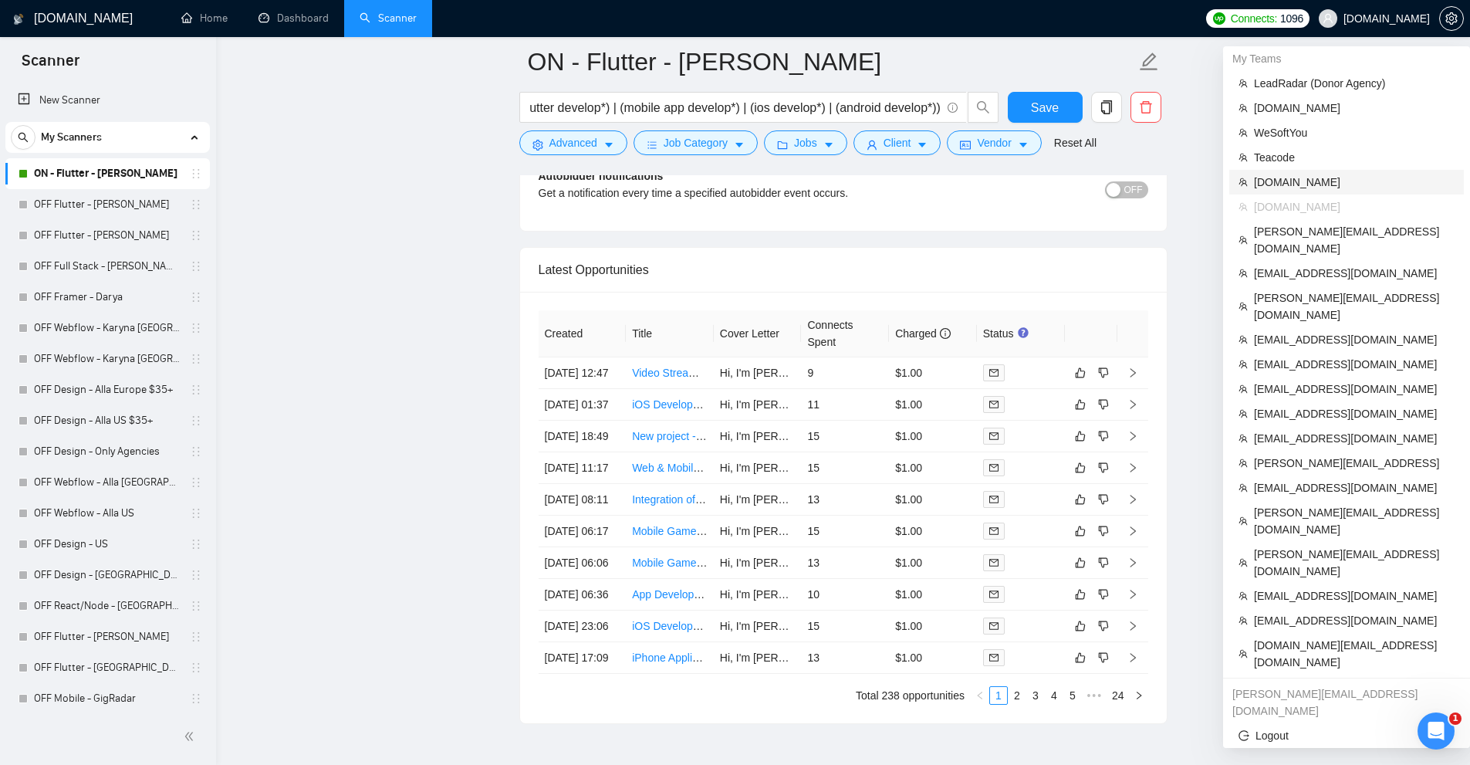
click at [1297, 192] on li "[DOMAIN_NAME]" at bounding box center [1347, 182] width 235 height 25
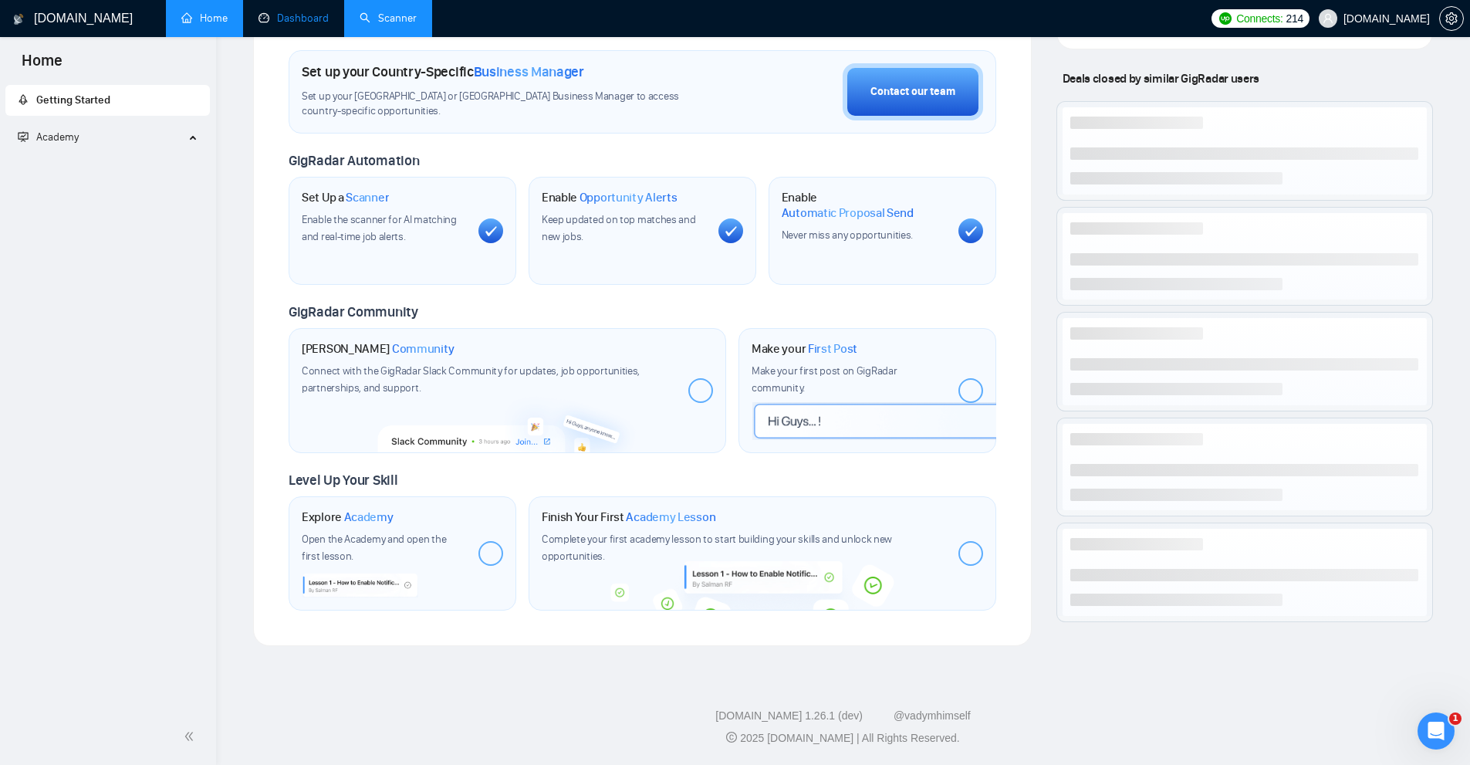
click at [307, 21] on link "Dashboard" at bounding box center [294, 18] width 70 height 13
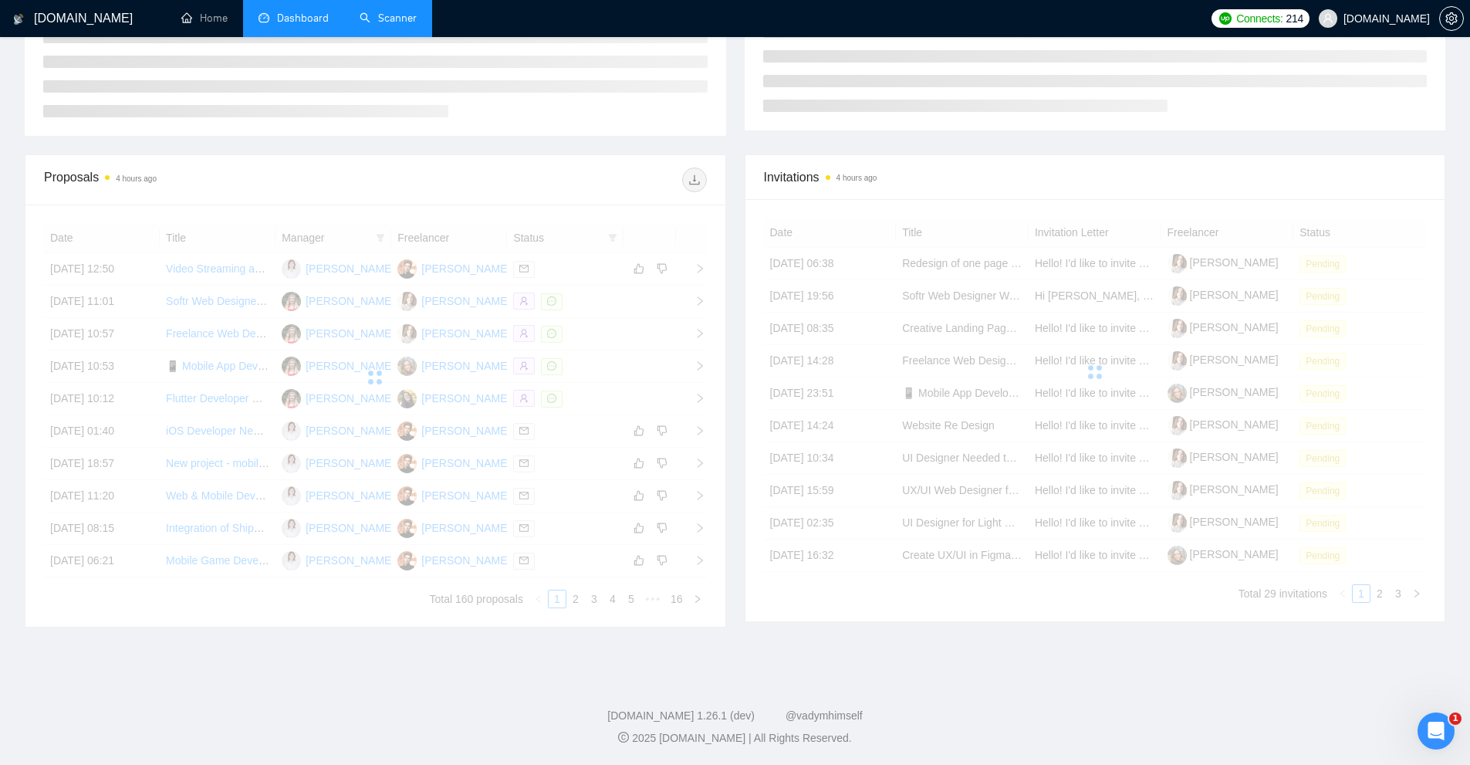
scroll to position [276, 0]
click at [417, 25] on link "Scanner" at bounding box center [388, 18] width 57 height 13
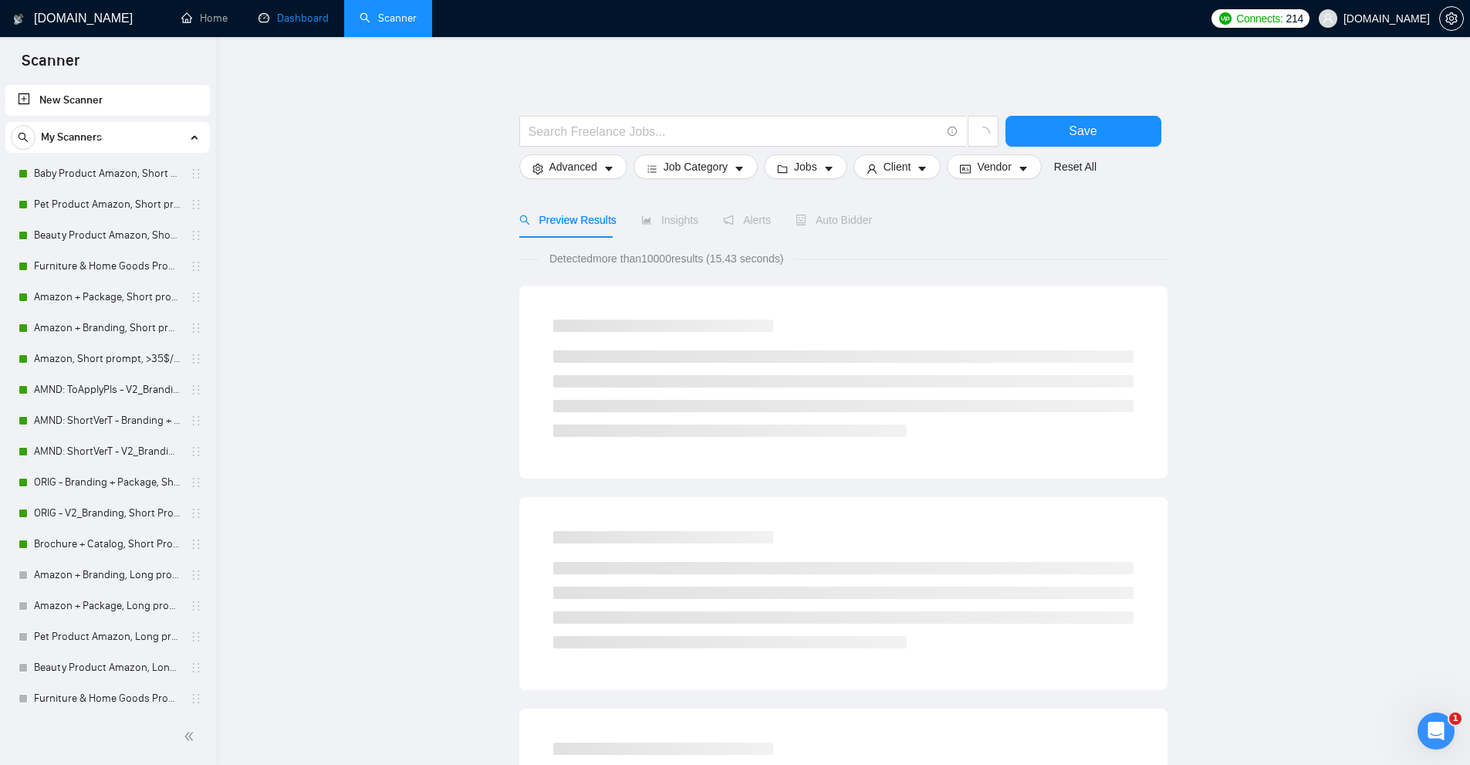
click at [298, 12] on link "Dashboard" at bounding box center [294, 18] width 70 height 13
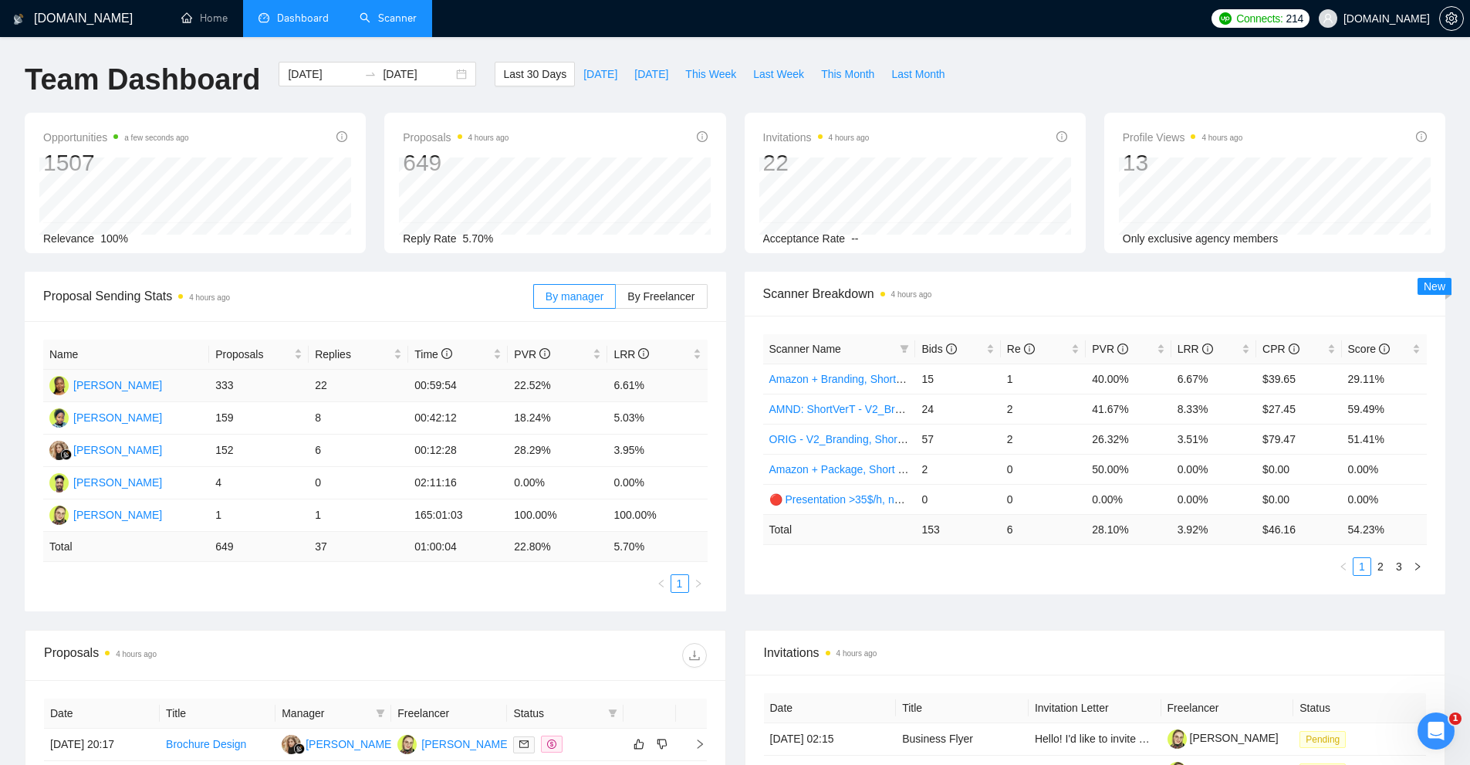
scroll to position [386, 0]
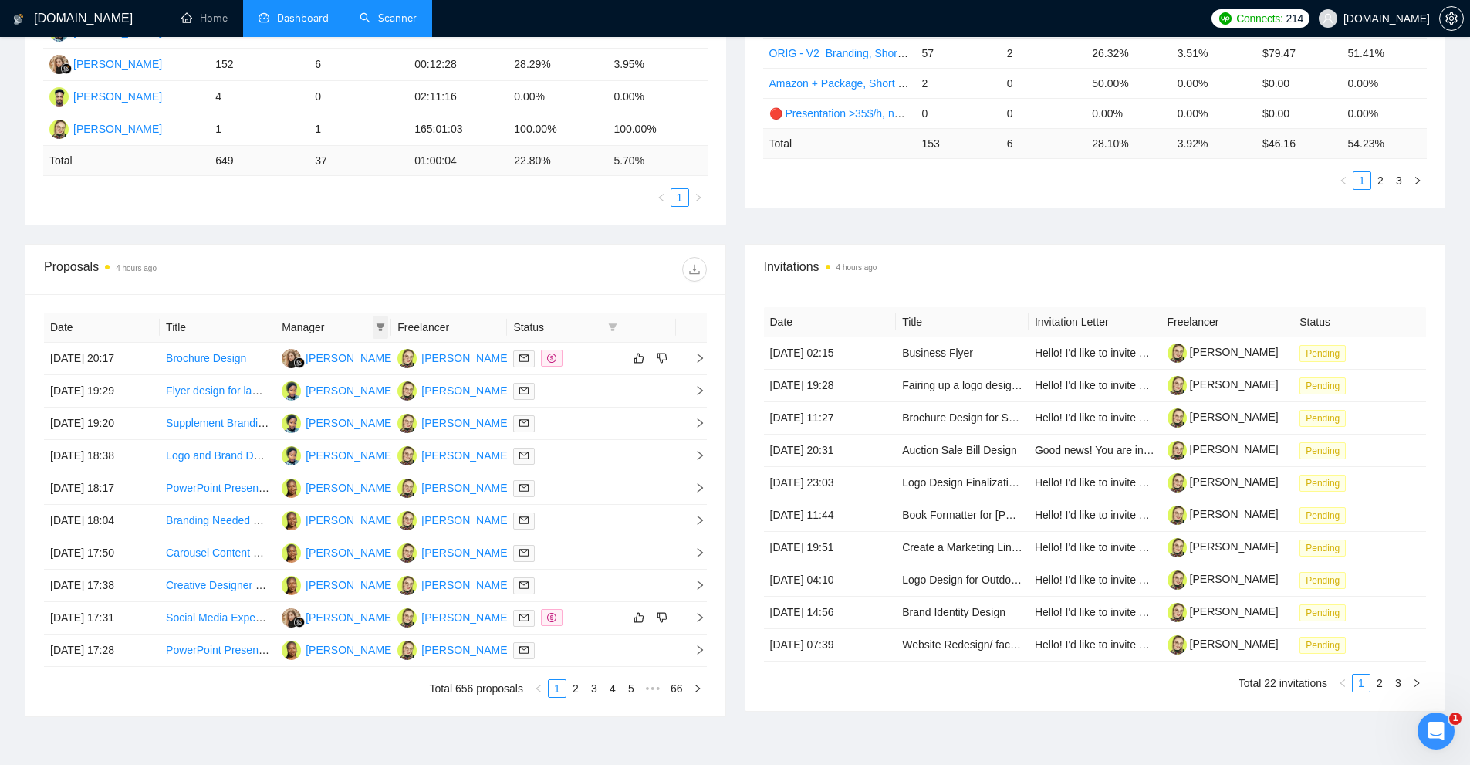
click at [382, 325] on icon "filter" at bounding box center [381, 327] width 8 height 8
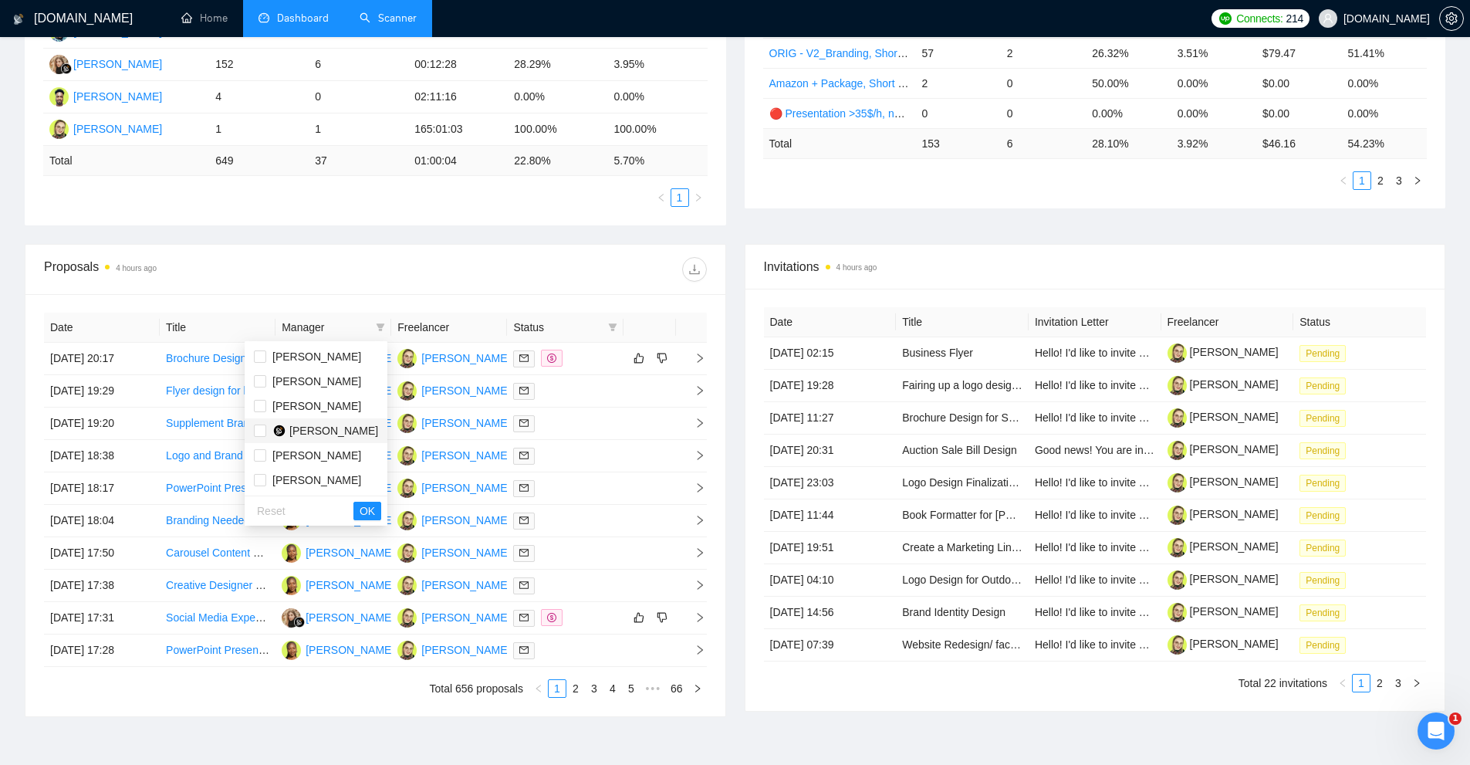
click at [311, 428] on span "[PERSON_NAME]" at bounding box center [333, 430] width 89 height 12
checkbox input "true"
click at [370, 512] on span "OK" at bounding box center [367, 510] width 15 height 17
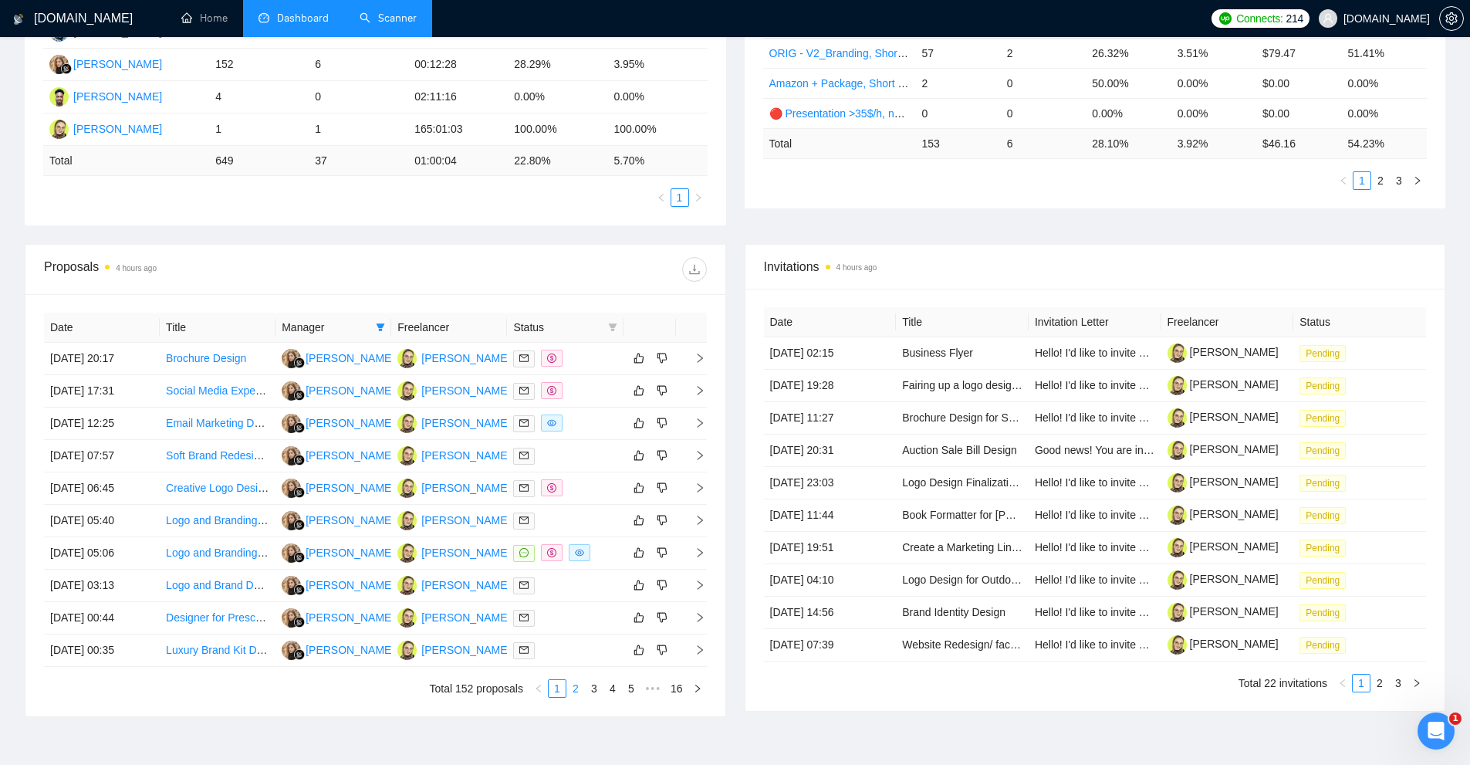
click at [572, 688] on link "2" at bounding box center [575, 688] width 17 height 17
click at [597, 688] on link "3" at bounding box center [594, 688] width 17 height 17
click at [611, 685] on link "4" at bounding box center [612, 688] width 17 height 17
click at [614, 336] on span at bounding box center [612, 327] width 15 height 23
click at [593, 357] on span "Chat" at bounding box center [573, 356] width 74 height 17
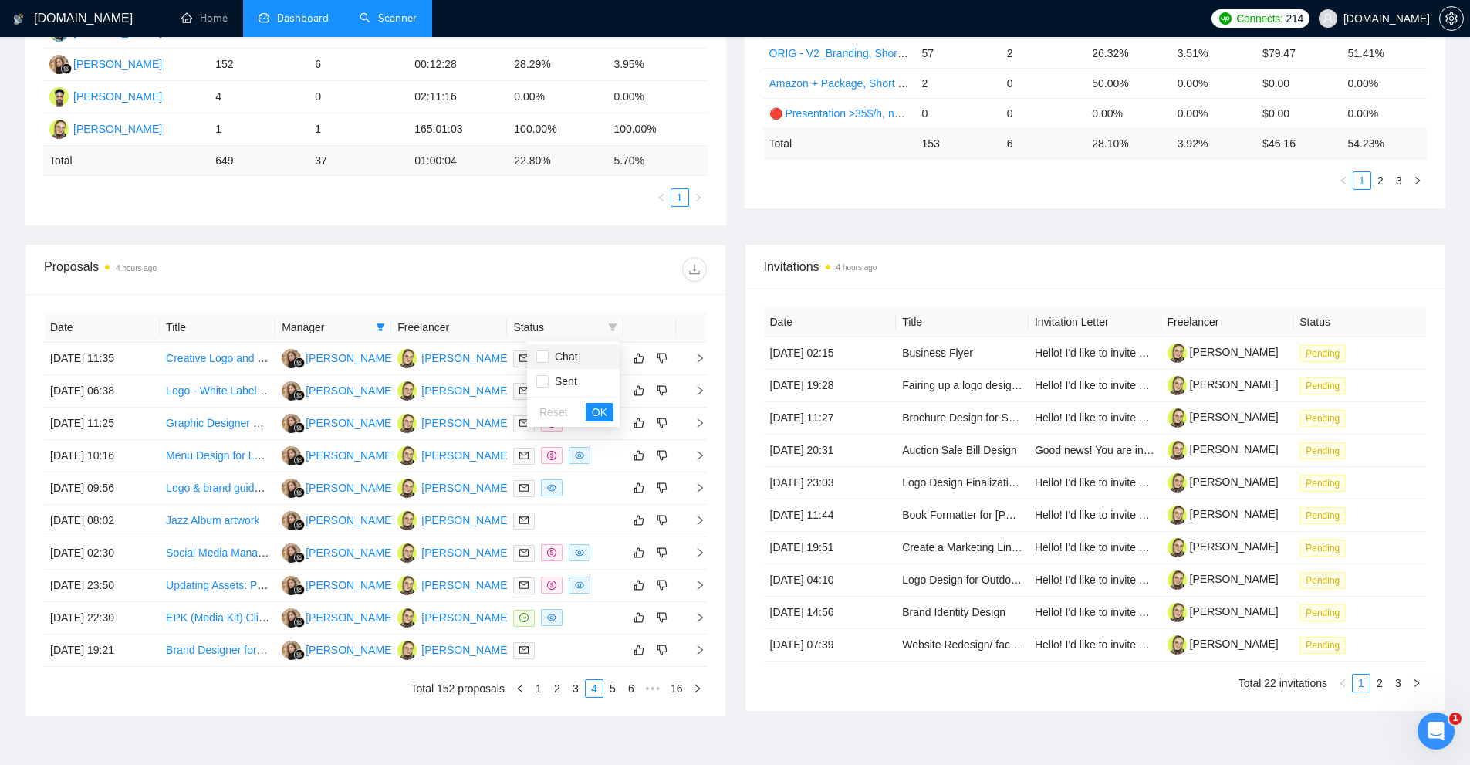
checkbox input "true"
click at [601, 413] on span "OK" at bounding box center [599, 412] width 15 height 17
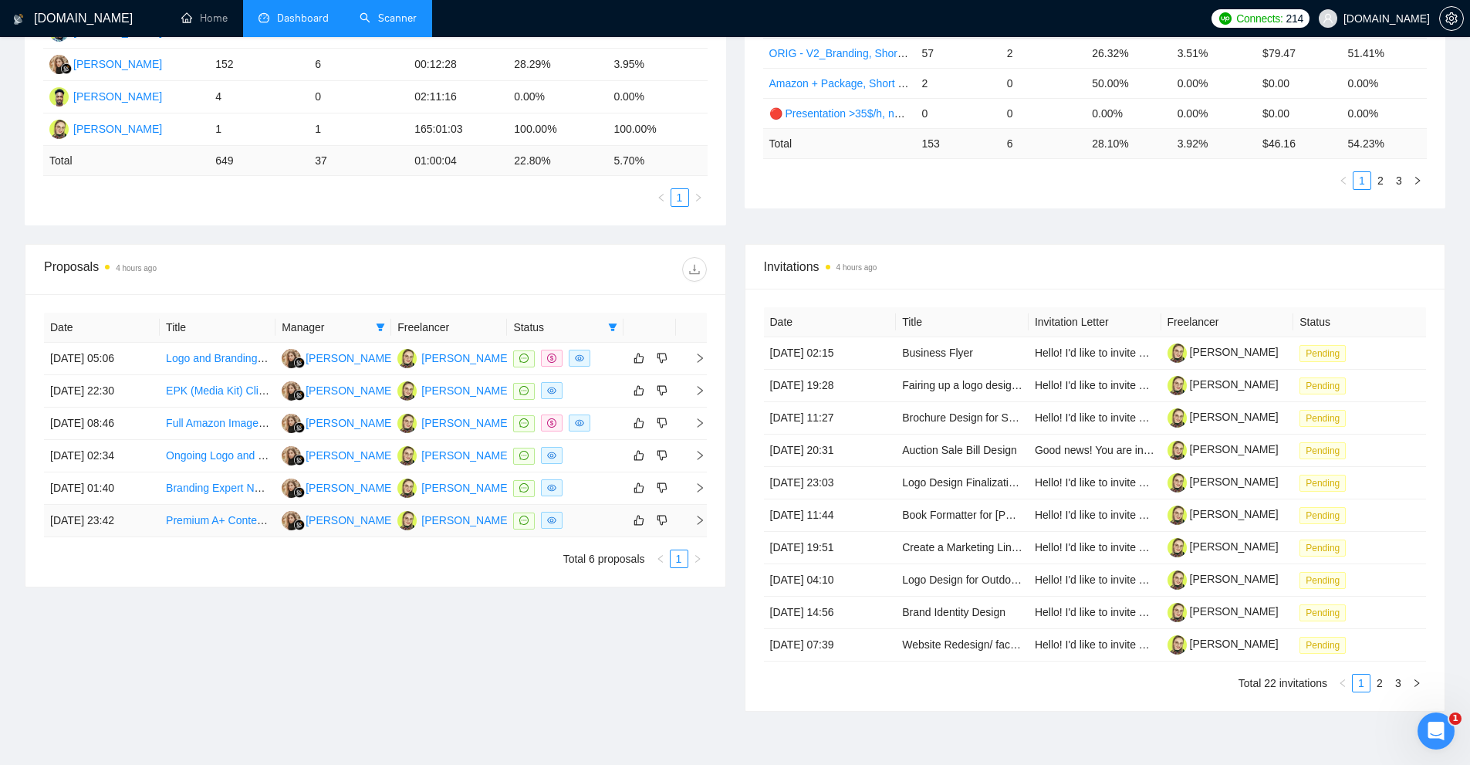
click at [591, 523] on div at bounding box center [564, 521] width 103 height 18
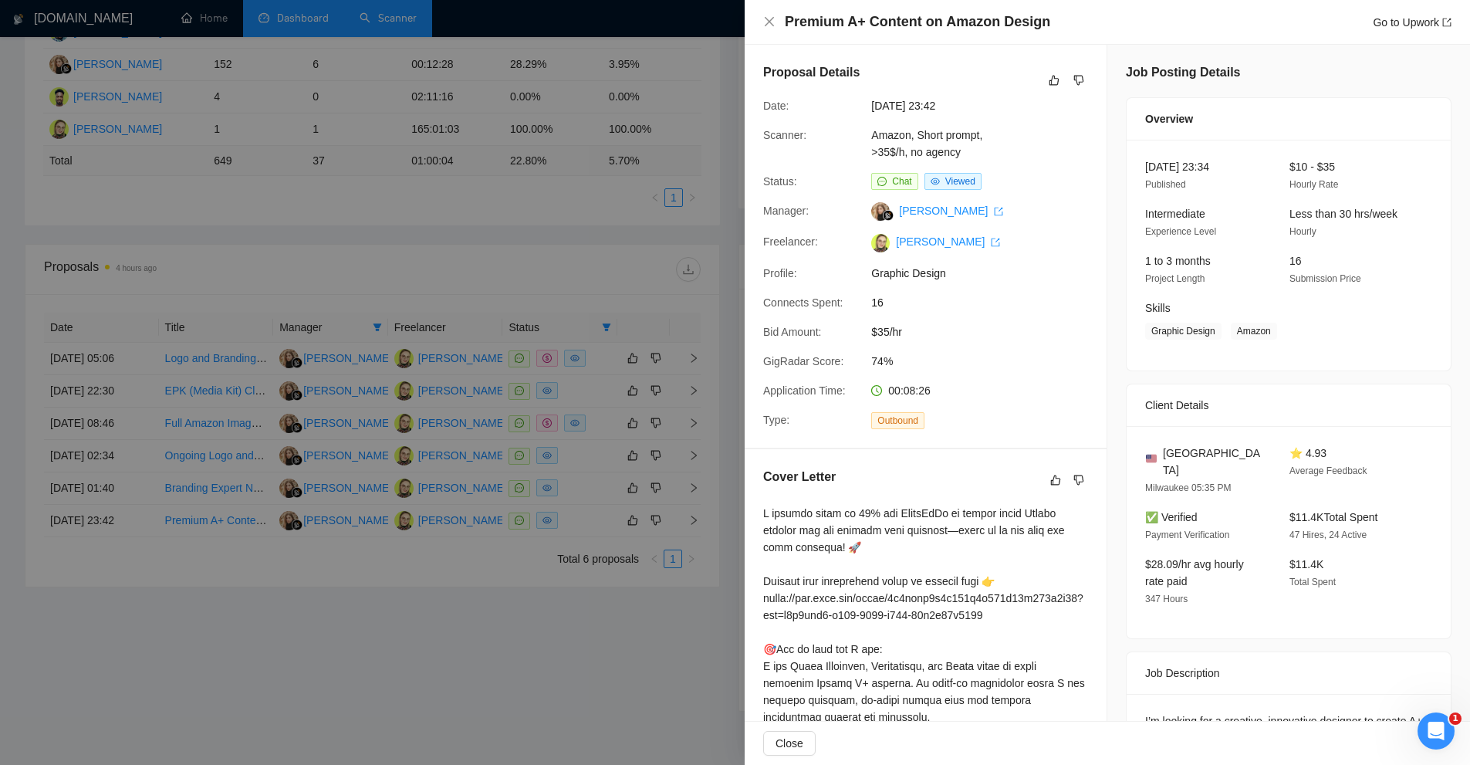
click at [687, 278] on div at bounding box center [735, 382] width 1470 height 765
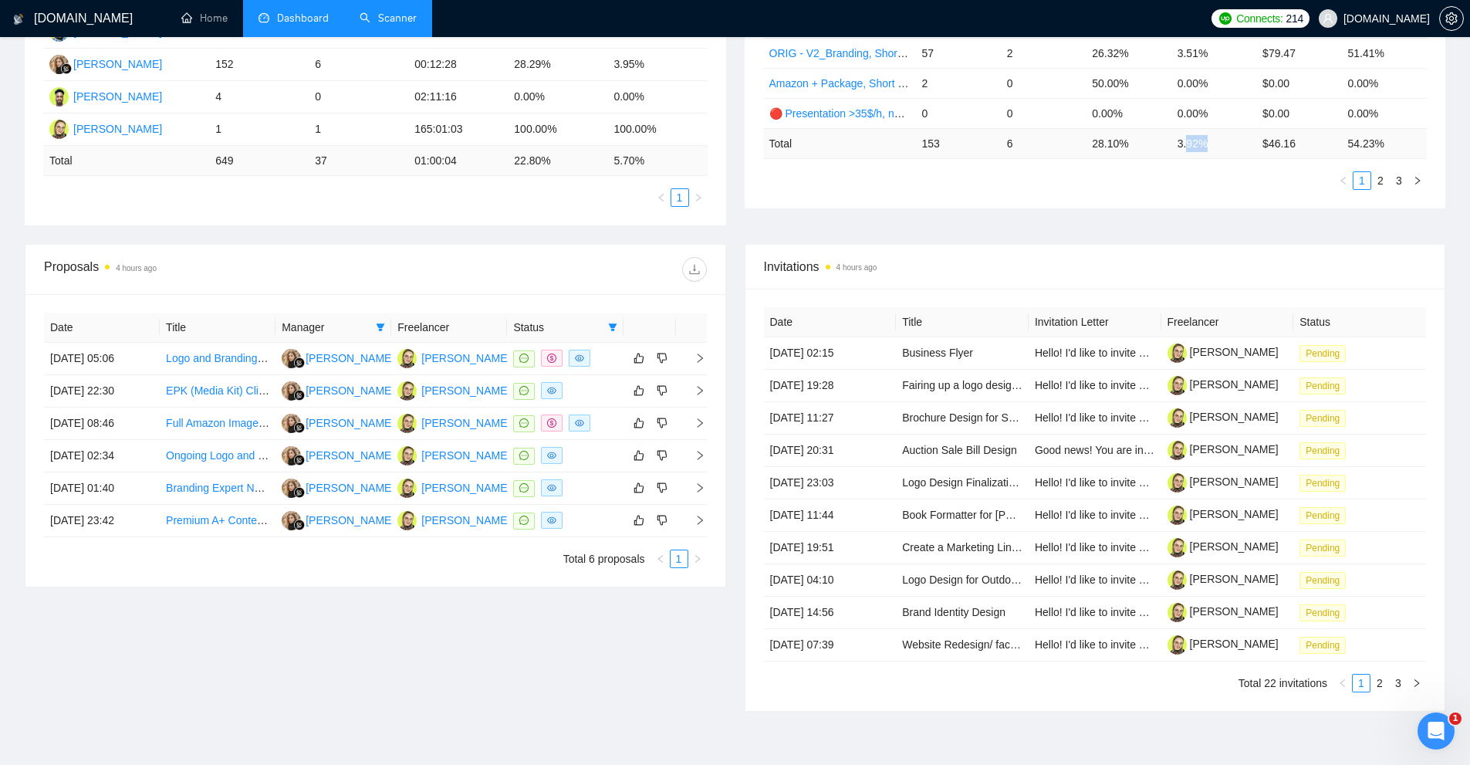
drag, startPoint x: 1206, startPoint y: 139, endPoint x: 1186, endPoint y: 138, distance: 20.1
click at [1186, 138] on td "3.92 %" at bounding box center [1214, 143] width 85 height 30
drag, startPoint x: 1177, startPoint y: 140, endPoint x: 1216, endPoint y: 140, distance: 38.6
click at [1213, 140] on td "3.92 %" at bounding box center [1214, 143] width 85 height 30
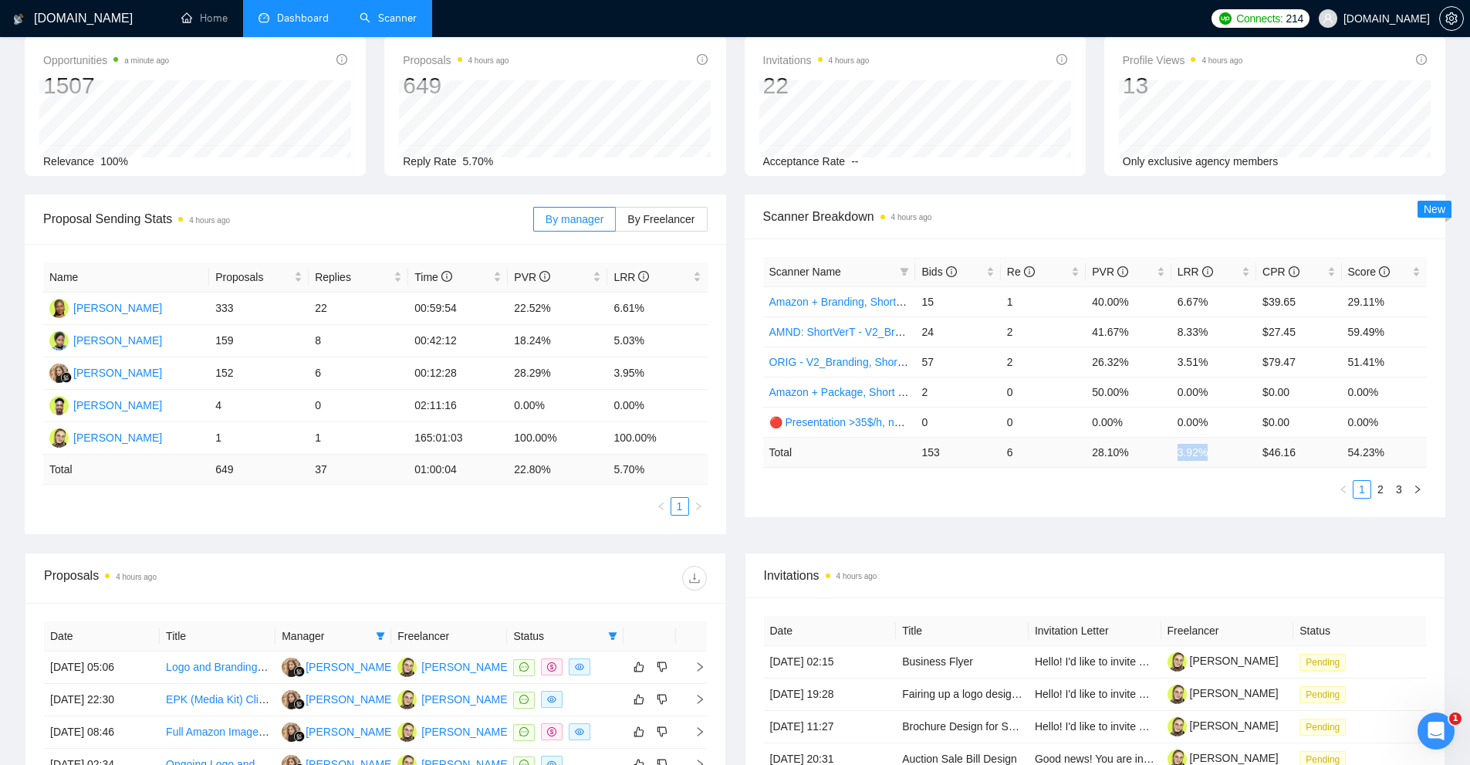
copy td "3.92 %"
